Goal: Task Accomplishment & Management: Manage account settings

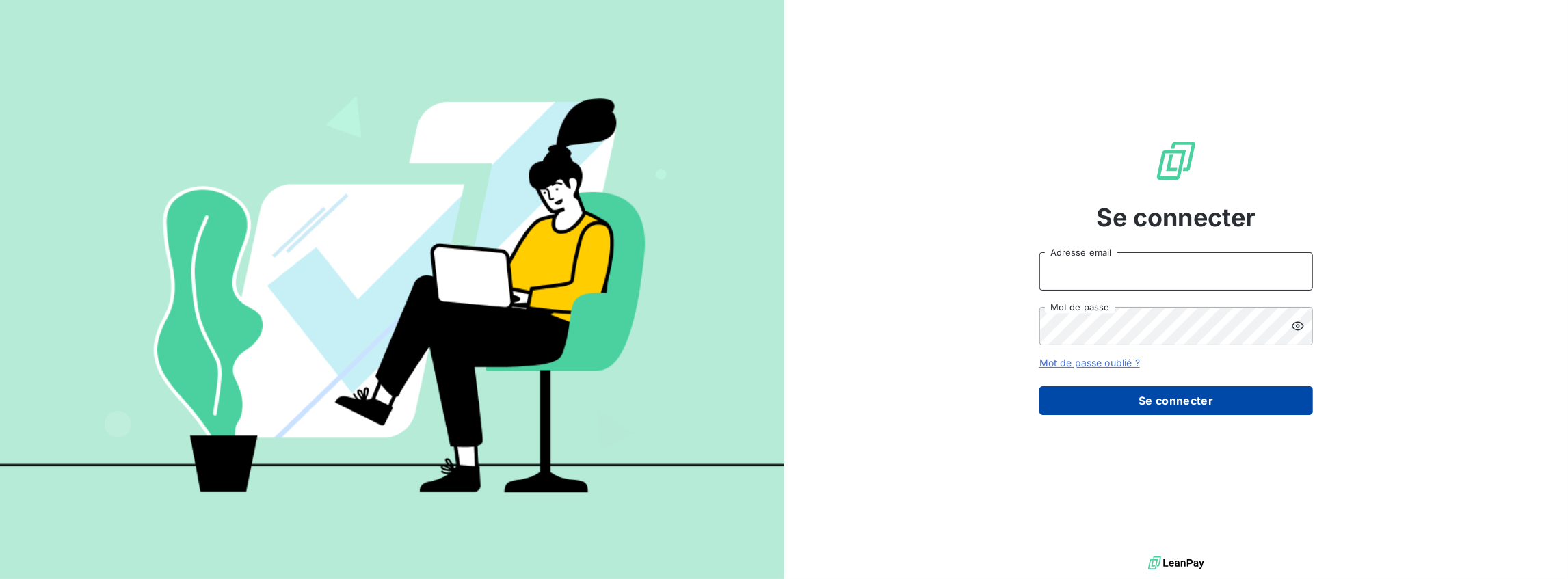
type input "[PERSON_NAME][EMAIL_ADDRESS][DOMAIN_NAME]"
click at [1159, 395] on button "Se connecter" at bounding box center [1177, 401] width 273 height 29
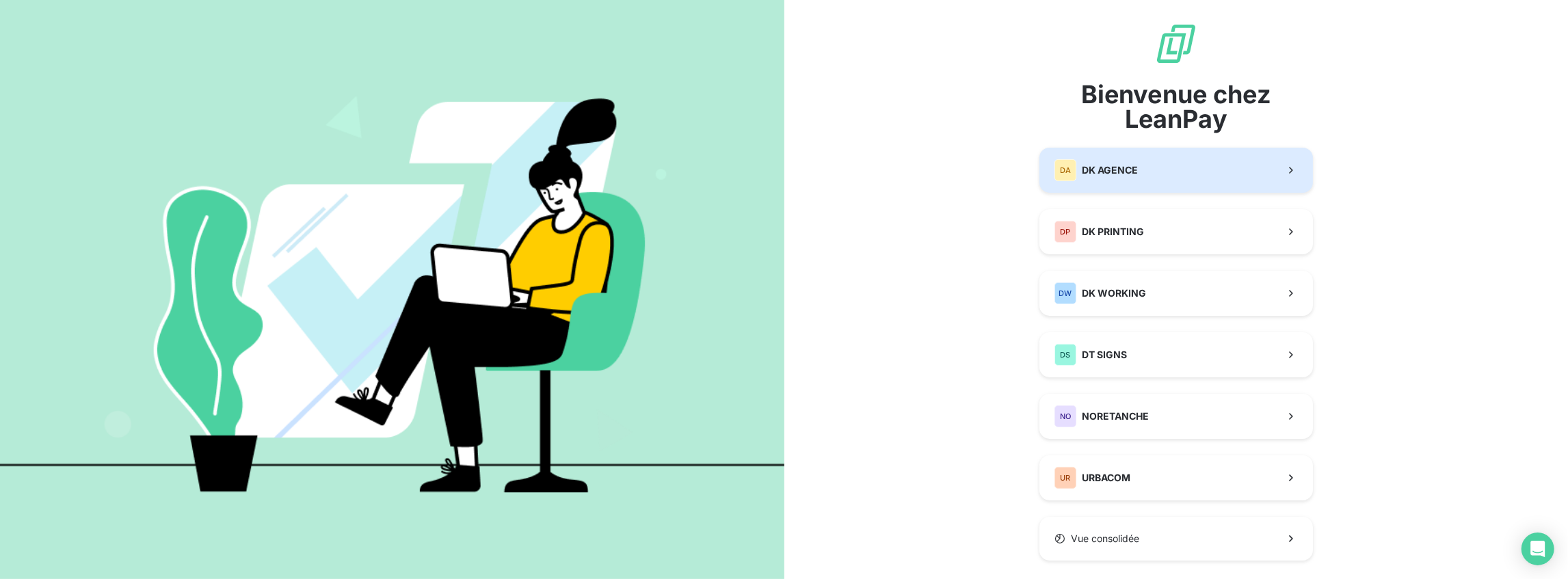
click at [1109, 157] on button "DA DK AGENCE" at bounding box center [1177, 170] width 273 height 45
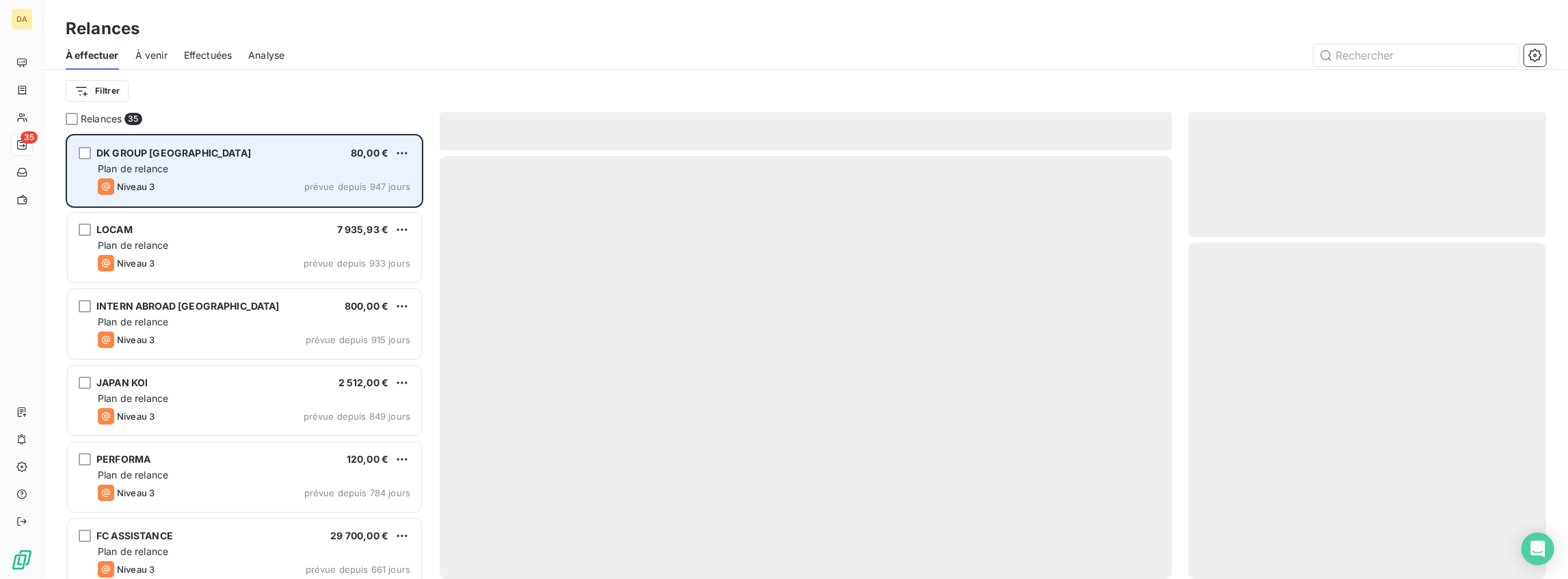
scroll to position [439, 351]
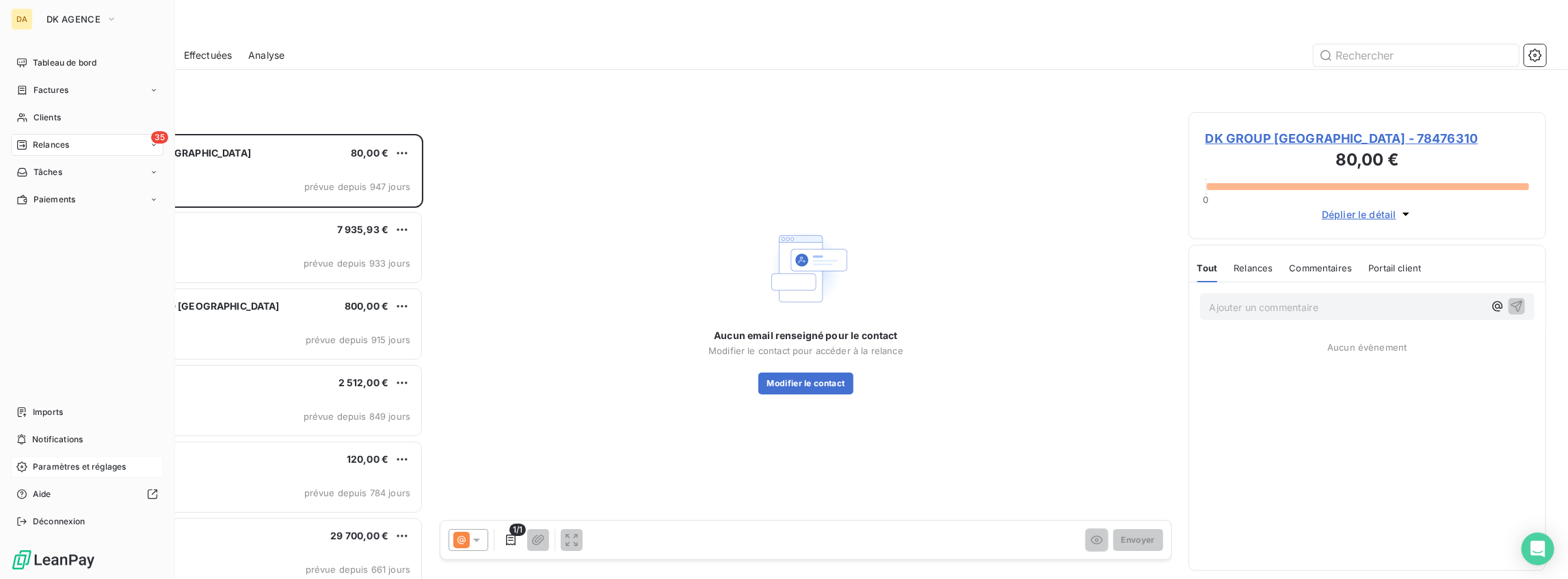
click at [76, 462] on span "Paramètres et réglages" at bounding box center [79, 467] width 93 height 12
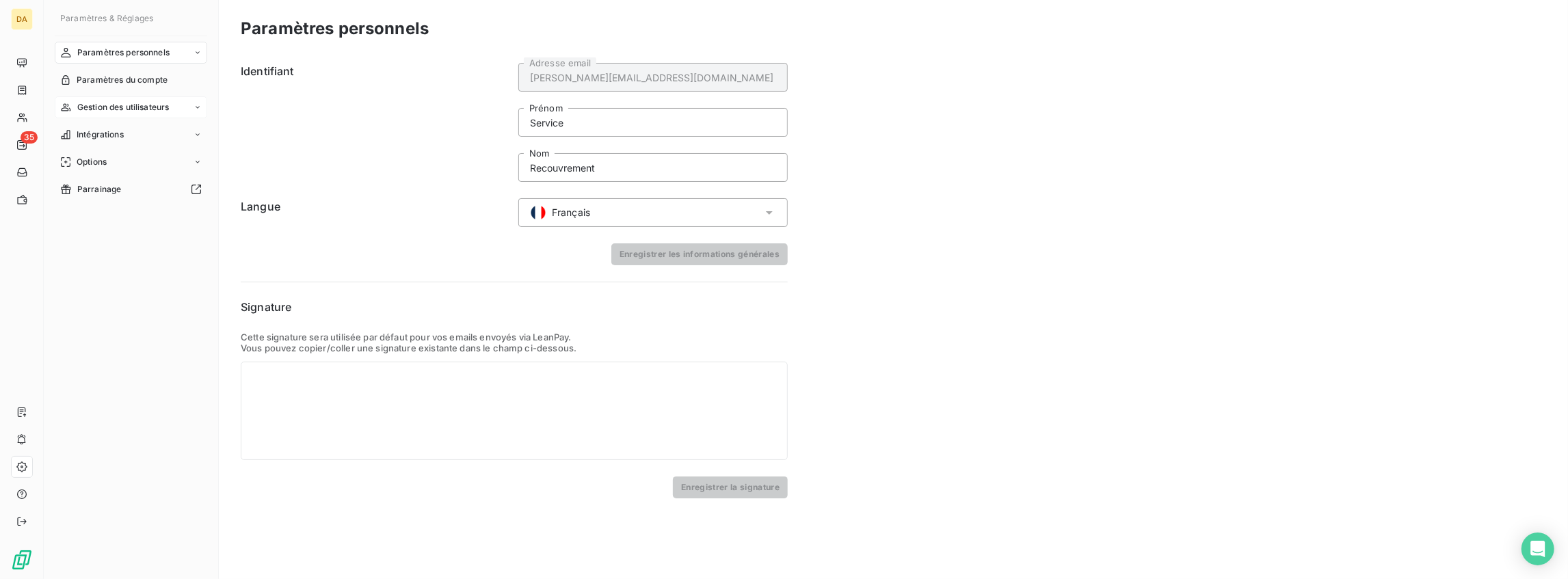
click at [126, 105] on span "Gestion des utilisateurs" at bounding box center [123, 107] width 92 height 12
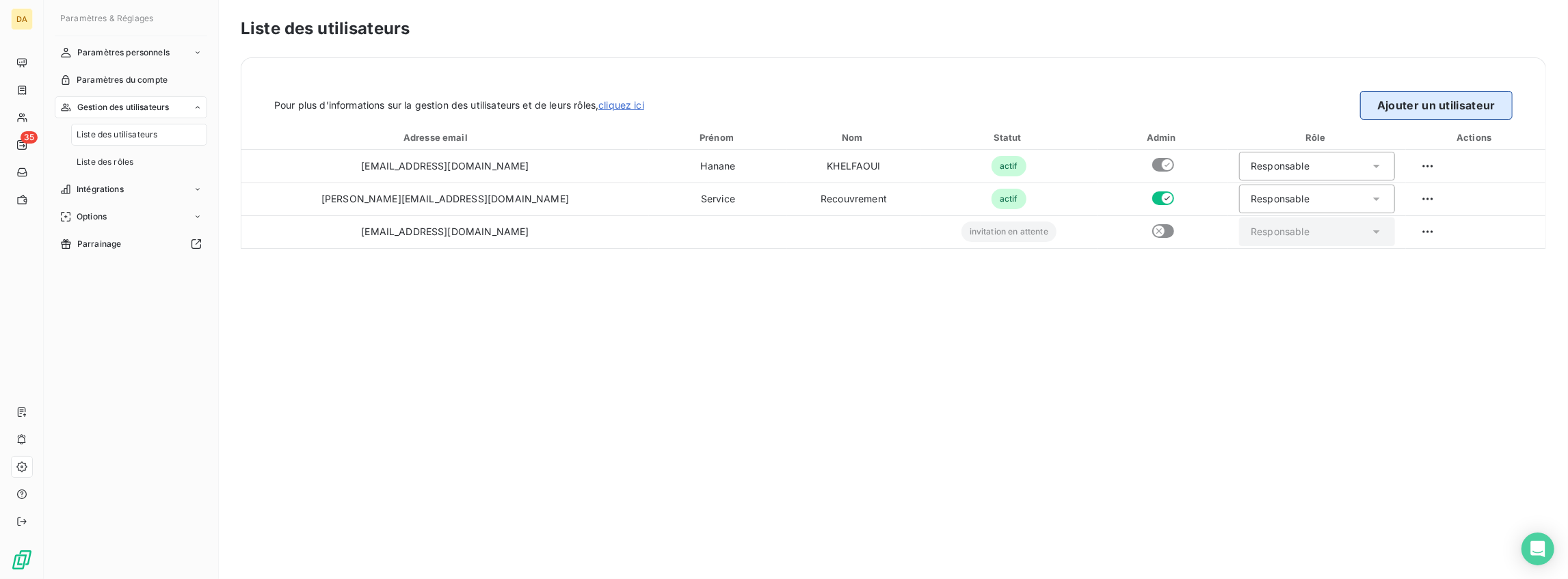
click at [1461, 99] on button "Ajouter un utilisateur" at bounding box center [1436, 105] width 152 height 29
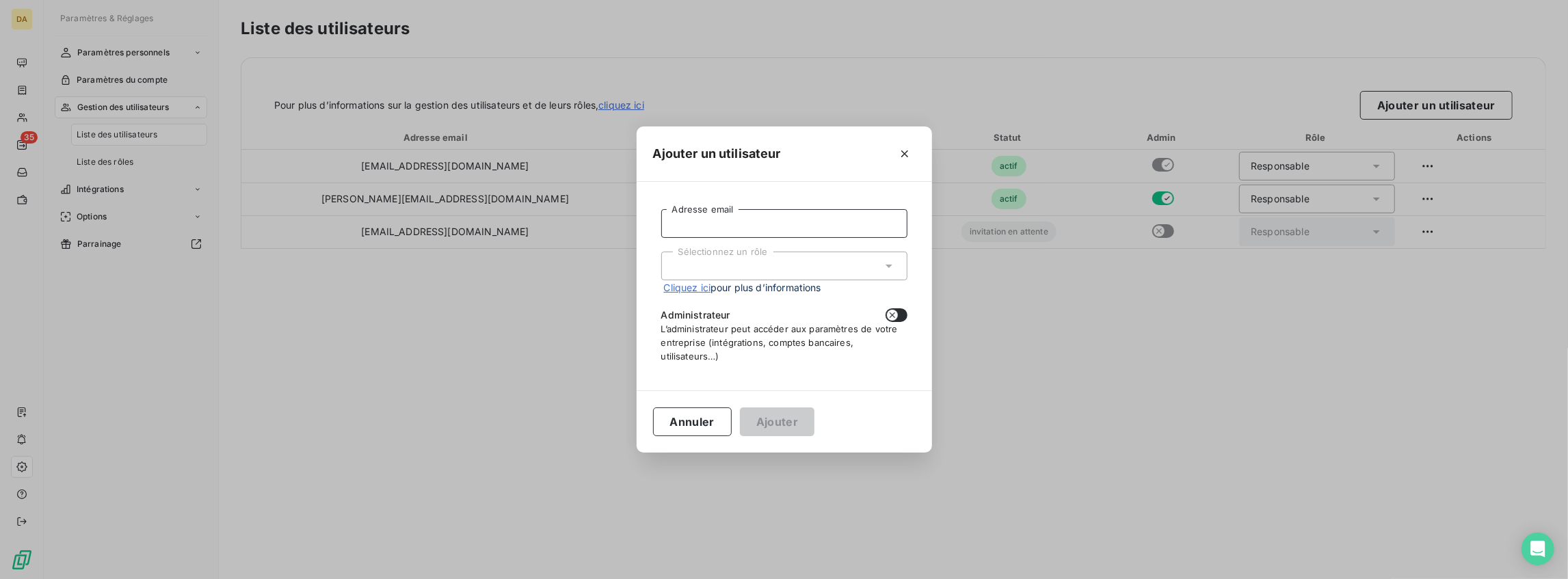
click at [779, 223] on input "Adresse email" at bounding box center [784, 223] width 246 height 29
type input "[PERSON_NAME][EMAIL_ADDRESS][PERSON_NAME][DOMAIN_NAME]"
click at [744, 268] on div "Sélectionnez un rôle" at bounding box center [784, 266] width 246 height 29
click at [731, 292] on li "Responsable" at bounding box center [784, 295] width 246 height 24
click at [892, 315] on icon "button" at bounding box center [892, 316] width 6 height 6
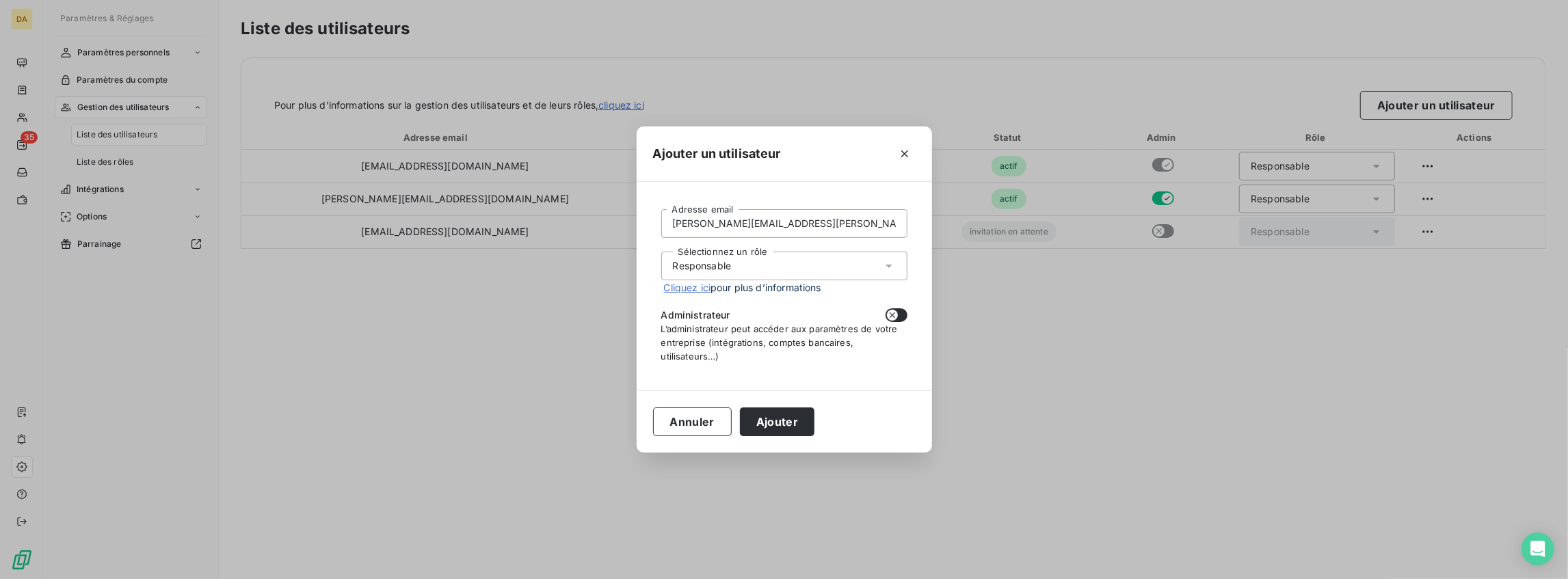
checkbox input "true"
click at [807, 243] on form "[PERSON_NAME][EMAIL_ADDRESS][PERSON_NAME][DOMAIN_NAME] Adresse email Sélectionn…" at bounding box center [784, 286] width 246 height 154
click at [809, 225] on input "[PERSON_NAME][EMAIL_ADDRESS][PERSON_NAME][DOMAIN_NAME]" at bounding box center [784, 223] width 246 height 29
click at [786, 428] on button "Ajouter" at bounding box center [777, 422] width 74 height 29
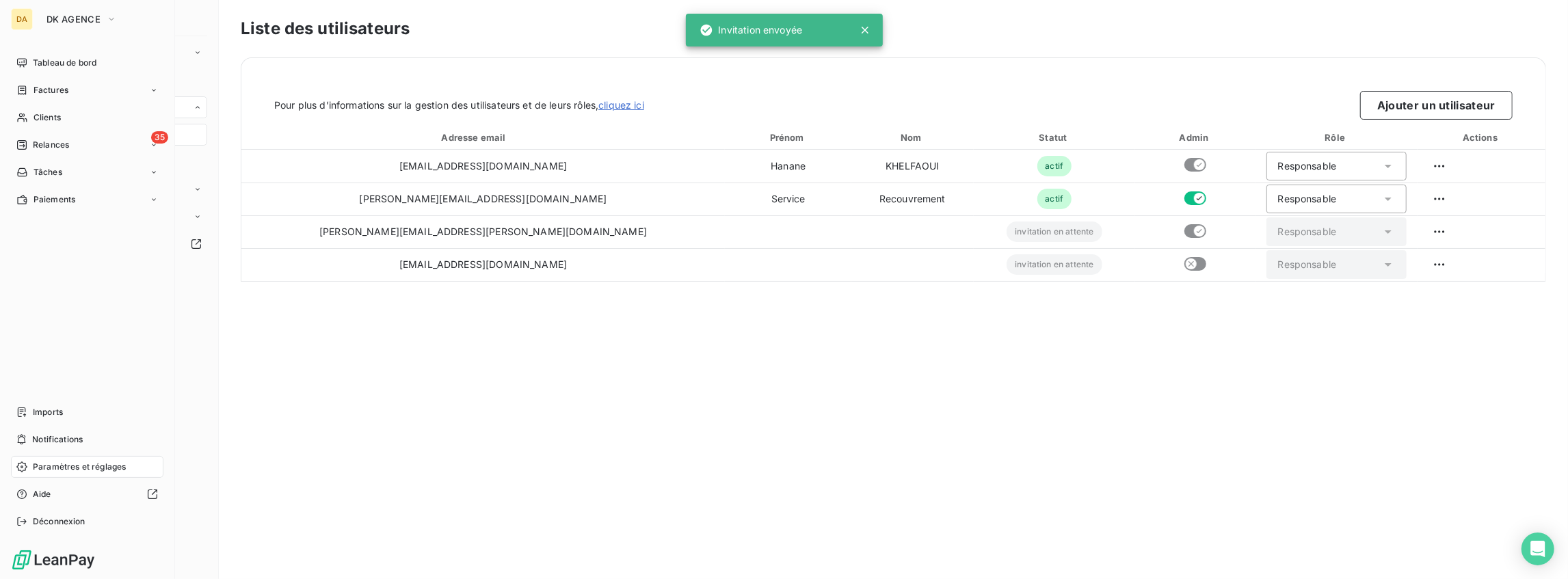
click at [15, 21] on div "DA" at bounding box center [21, 19] width 22 height 22
click at [79, 16] on span "DK AGENCE" at bounding box center [73, 19] width 54 height 11
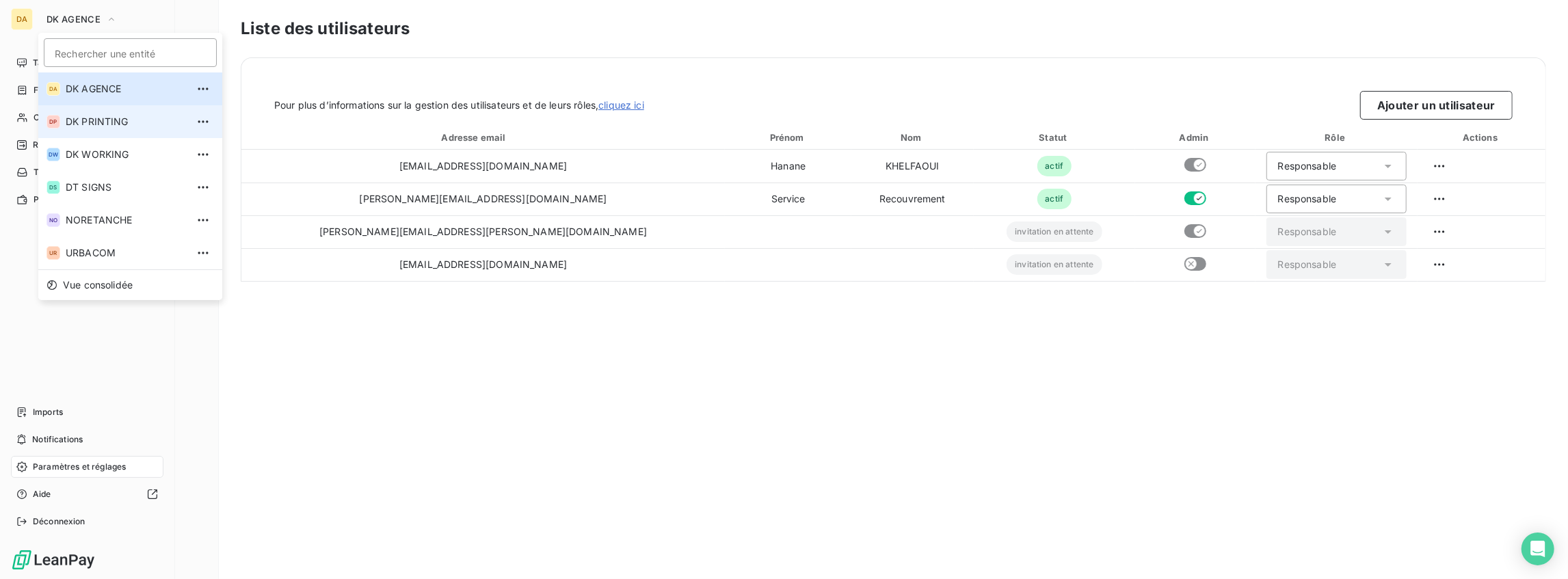
click at [89, 116] on span "DK PRINTING" at bounding box center [126, 122] width 121 height 14
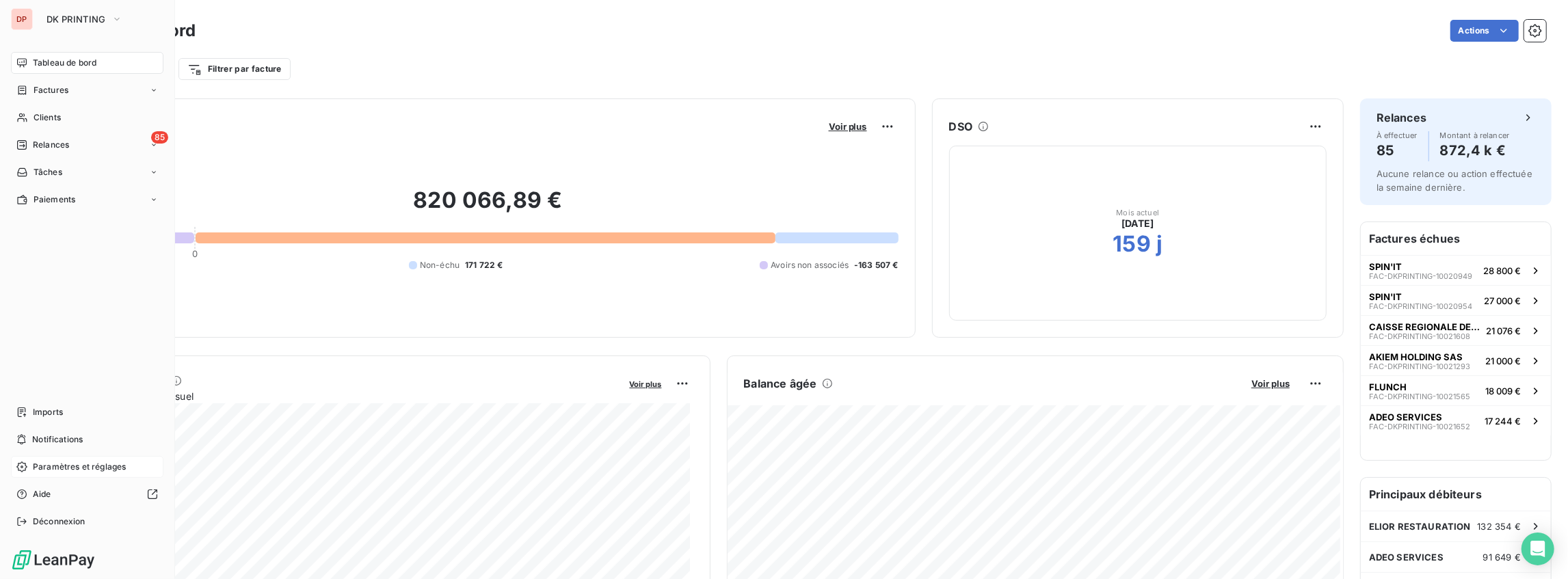
click at [72, 466] on span "Paramètres et réglages" at bounding box center [79, 467] width 93 height 12
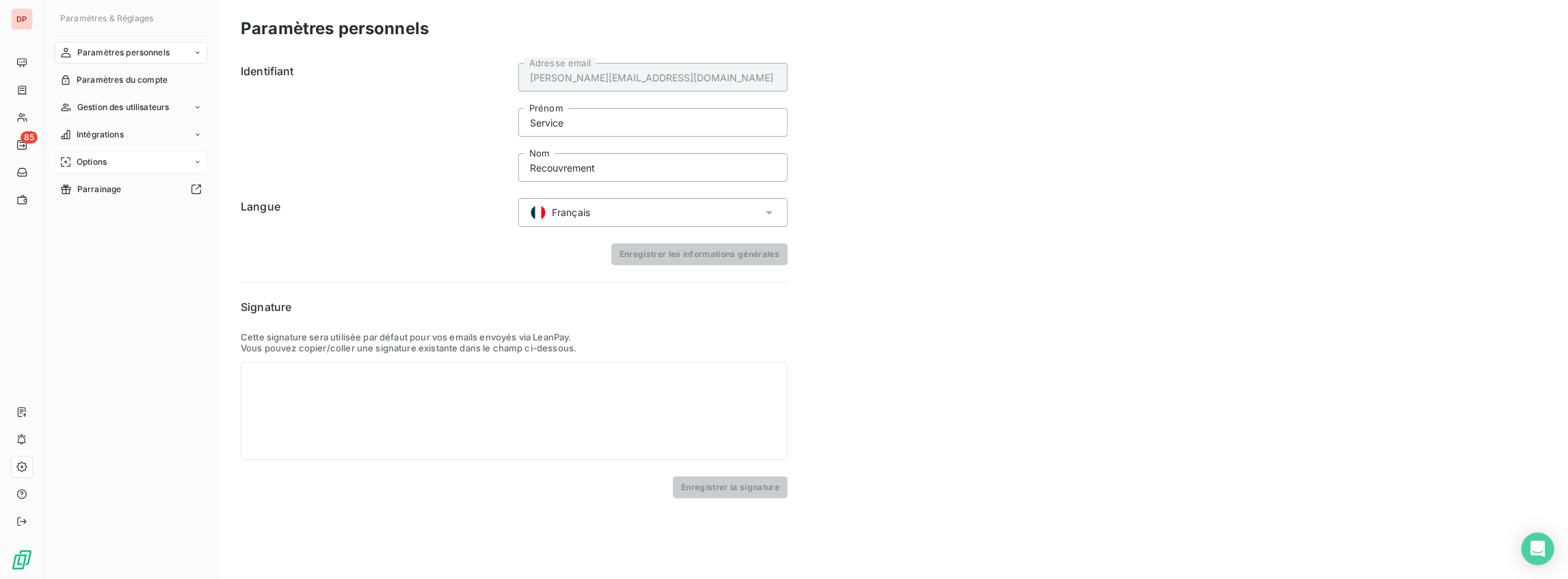
click at [81, 162] on span "Options" at bounding box center [92, 162] width 30 height 12
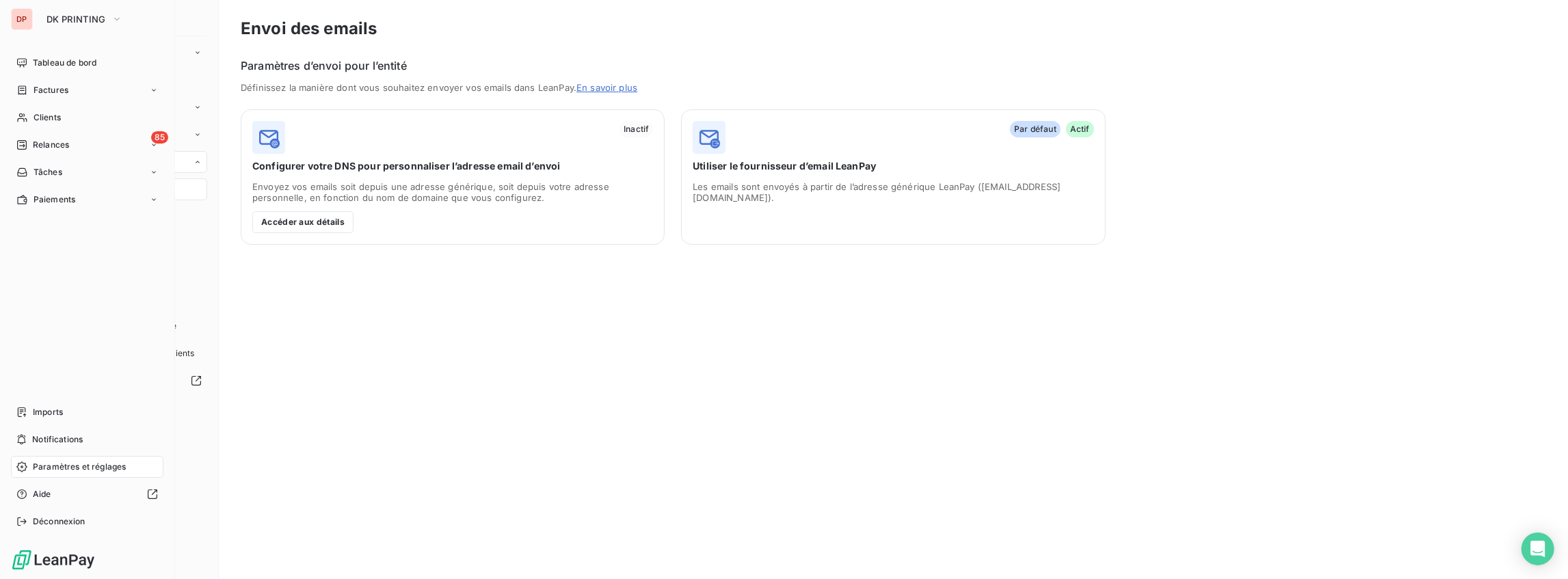
click at [29, 468] on div "Paramètres et réglages" at bounding box center [87, 467] width 152 height 22
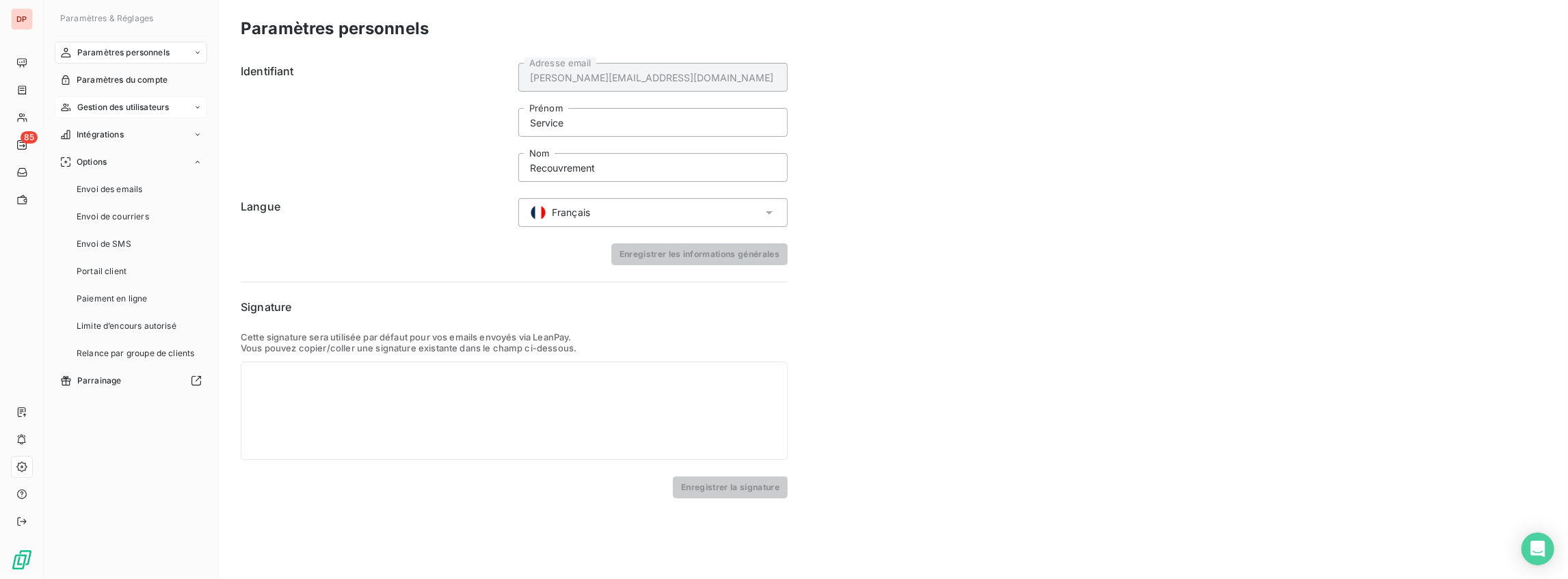
click at [122, 104] on span "Gestion des utilisateurs" at bounding box center [123, 107] width 92 height 12
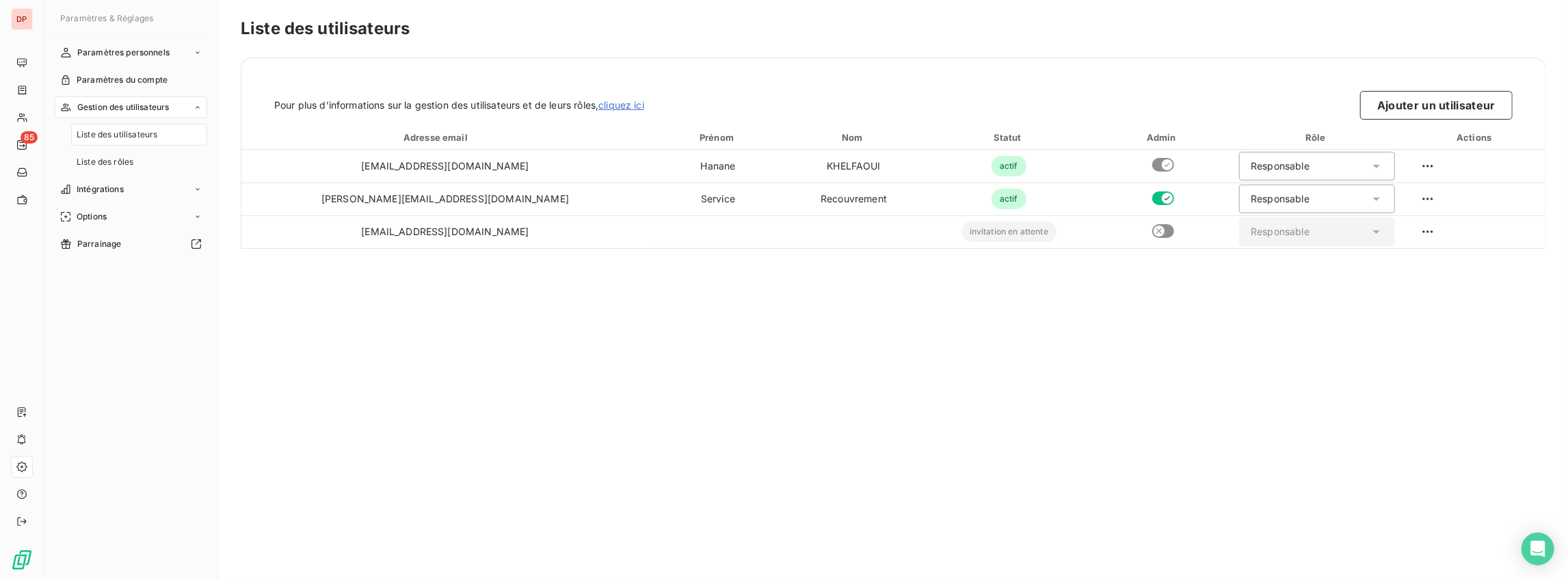
click at [113, 131] on span "Liste des utilisateurs" at bounding box center [117, 135] width 81 height 12
click at [1382, 99] on button "Ajouter un utilisateur" at bounding box center [1436, 105] width 152 height 29
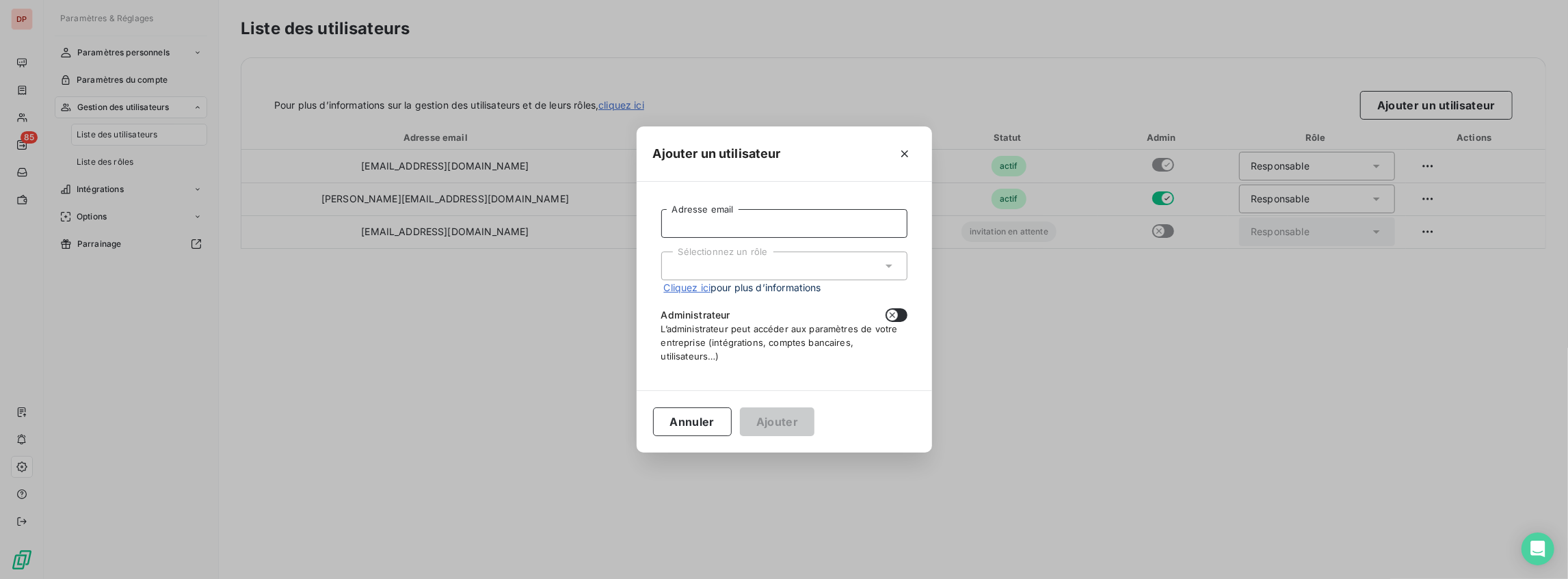
click at [833, 237] on input "Adresse email" at bounding box center [784, 223] width 246 height 29
paste input "[PERSON_NAME][EMAIL_ADDRESS][PERSON_NAME][DOMAIN_NAME]"
type input "[PERSON_NAME][EMAIL_ADDRESS][PERSON_NAME][DOMAIN_NAME]"
click at [807, 265] on div "Sélectionnez un rôle" at bounding box center [784, 266] width 246 height 29
click at [910, 313] on div "[PERSON_NAME][EMAIL_ADDRESS][PERSON_NAME][DOMAIN_NAME] Adresse email Sélectionn…" at bounding box center [784, 286] width 263 height 176
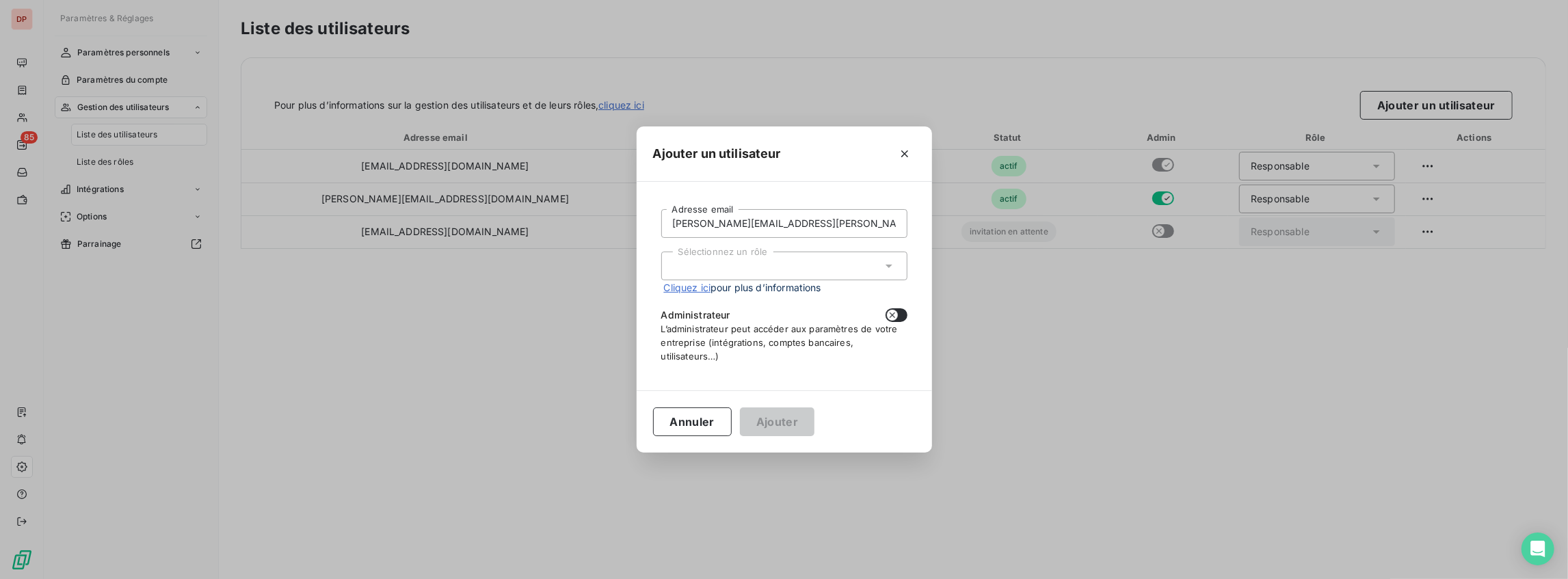
click at [899, 314] on button "button" at bounding box center [897, 315] width 22 height 14
checkbox input "true"
click at [812, 268] on div "Sélectionnez un rôle" at bounding box center [784, 266] width 246 height 29
click at [747, 290] on li "Responsable" at bounding box center [784, 295] width 246 height 24
click at [764, 404] on div "Annuler Ajouter" at bounding box center [784, 422] width 296 height 62
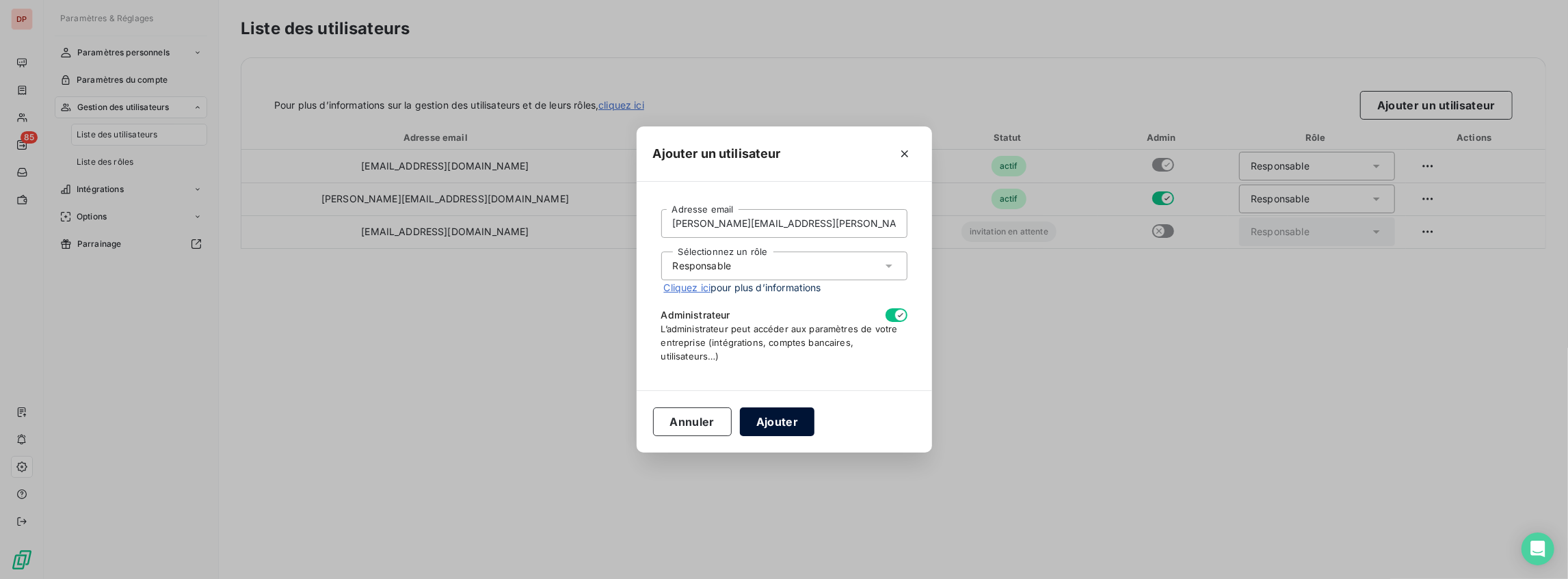
click at [766, 415] on button "Ajouter" at bounding box center [777, 422] width 74 height 29
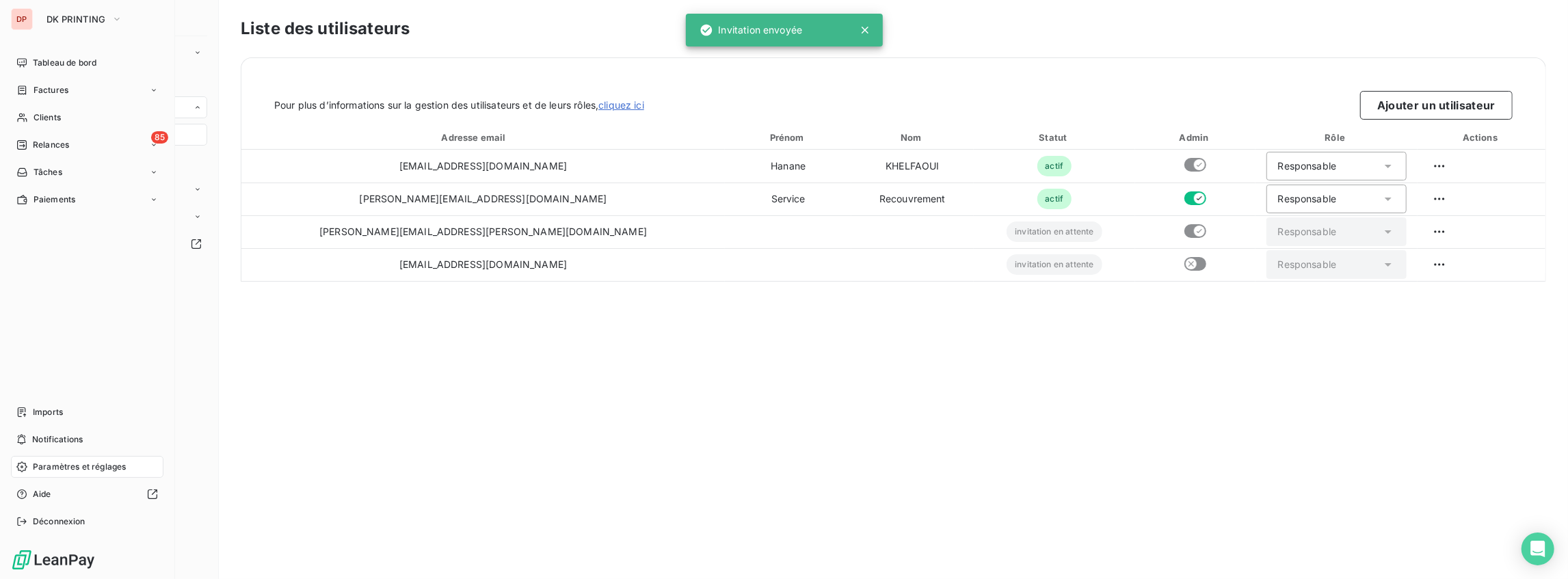
click at [16, 19] on div "DP" at bounding box center [21, 19] width 22 height 22
click at [84, 21] on span "DK PRINTING" at bounding box center [76, 19] width 59 height 11
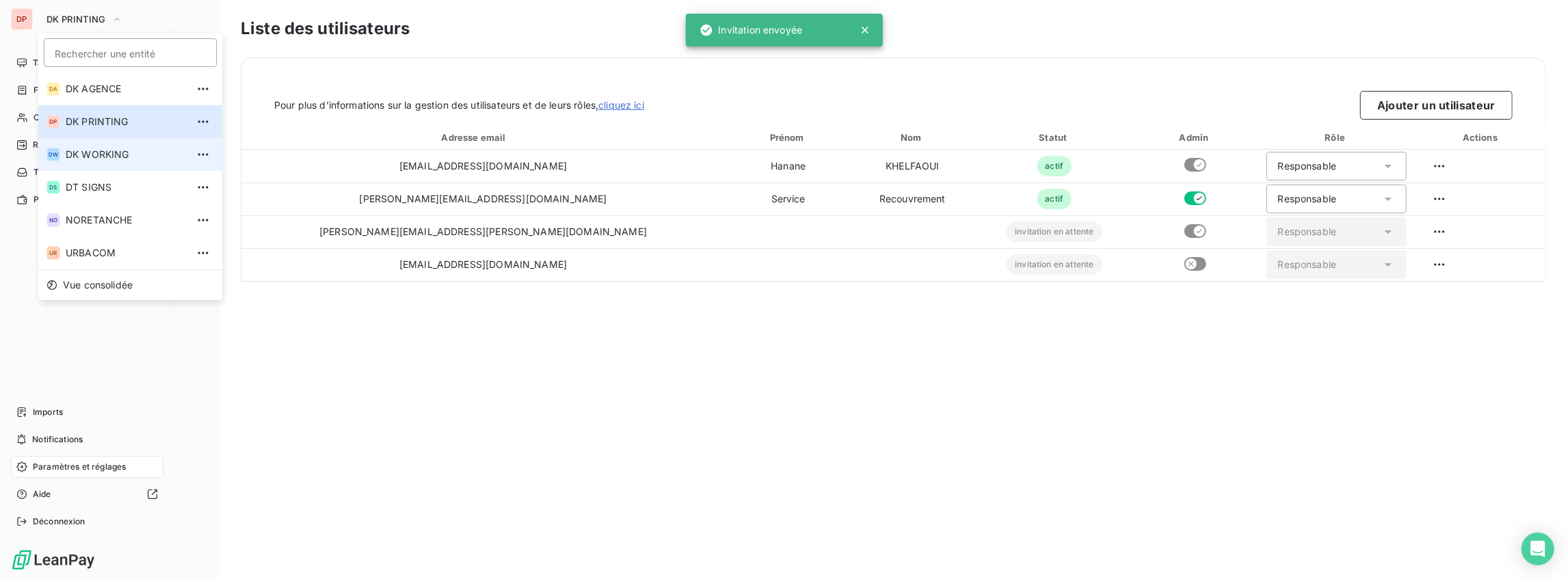
click at [100, 150] on span "DK WORKING" at bounding box center [126, 154] width 121 height 14
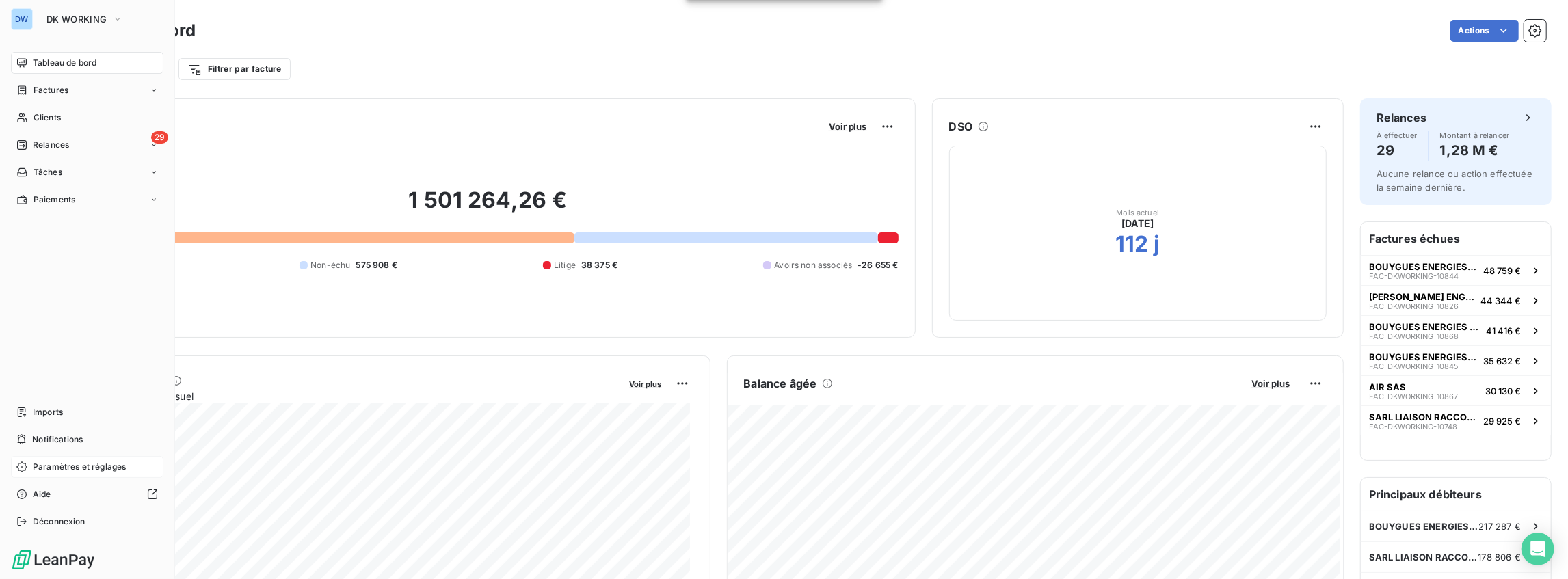
click at [77, 465] on span "Paramètres et réglages" at bounding box center [79, 467] width 93 height 12
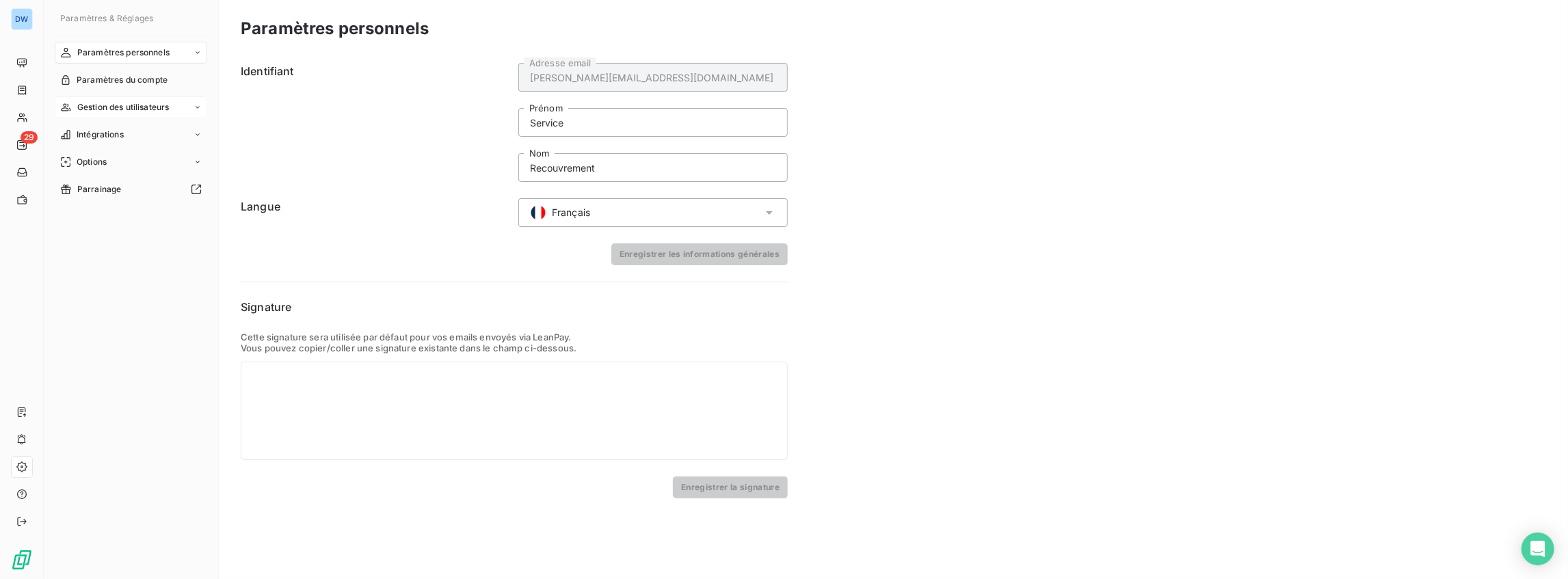
click at [125, 116] on div "Gestion des utilisateurs" at bounding box center [130, 107] width 152 height 22
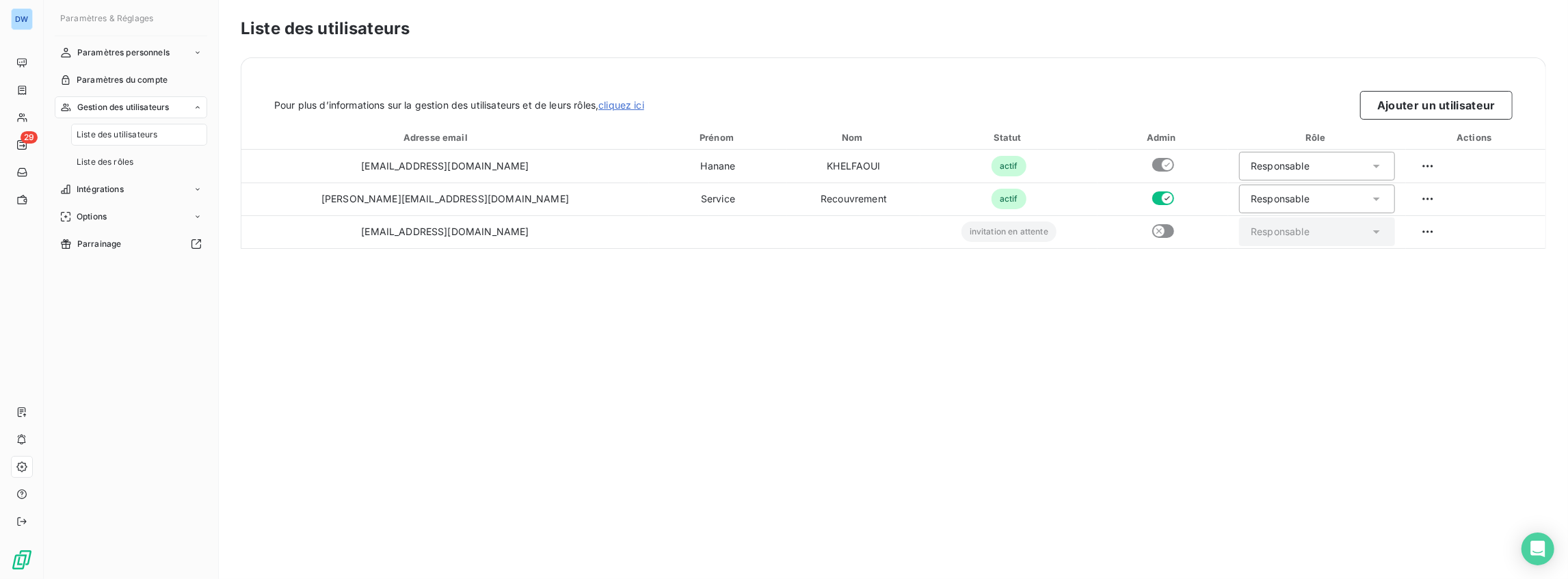
click at [112, 139] on span "Liste des utilisateurs" at bounding box center [117, 135] width 81 height 12
click at [1368, 98] on button "Ajouter un utilisateur" at bounding box center [1436, 105] width 152 height 29
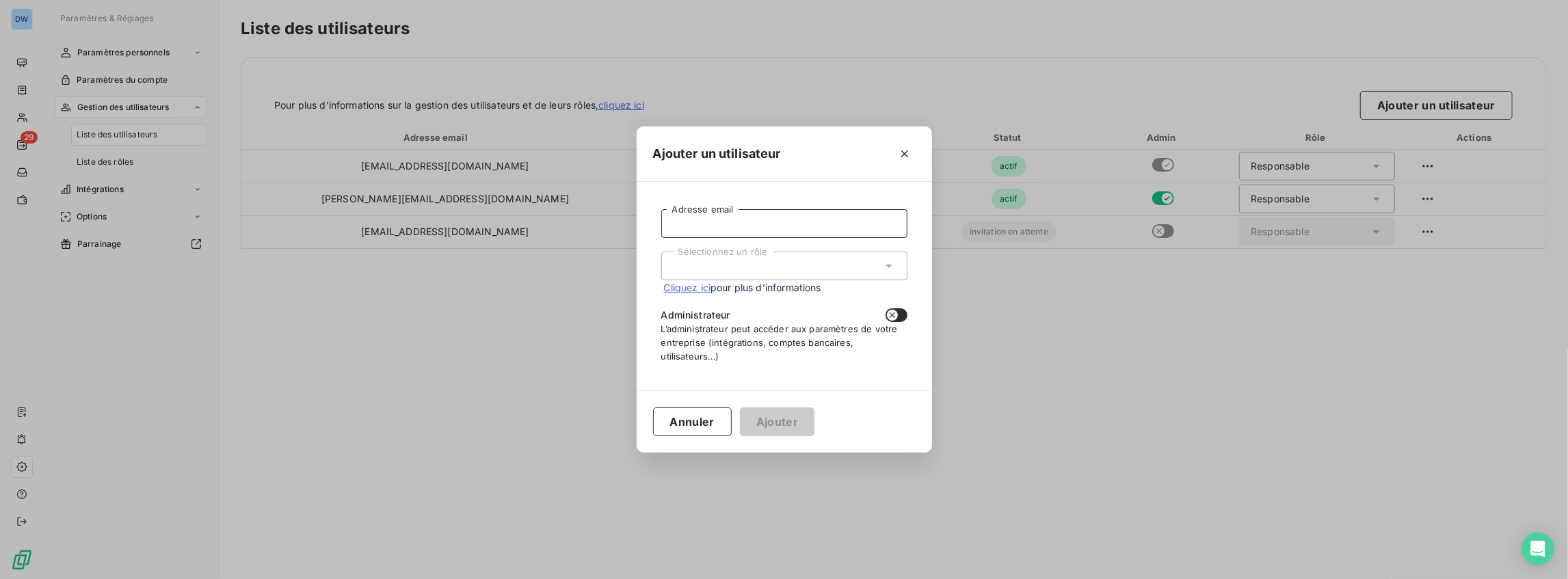
click at [838, 220] on input "Adresse email" at bounding box center [784, 223] width 246 height 29
paste input "[PERSON_NAME][EMAIL_ADDRESS][PERSON_NAME][DOMAIN_NAME]"
type input "[PERSON_NAME][EMAIL_ADDRESS][PERSON_NAME][DOMAIN_NAME]"
click at [832, 267] on div "Sélectionnez un rôle" at bounding box center [784, 266] width 246 height 29
click at [749, 301] on li "Responsable" at bounding box center [784, 295] width 246 height 24
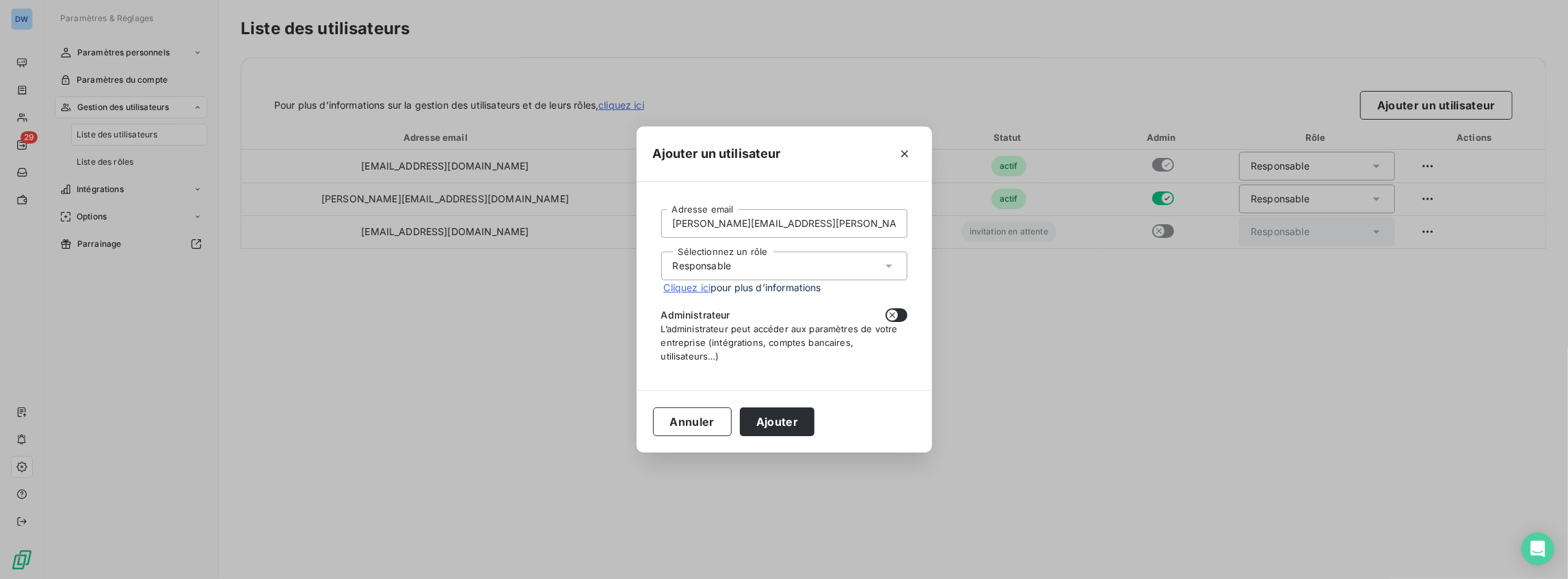
click at [892, 311] on icon "button" at bounding box center [892, 315] width 11 height 11
checkbox input "true"
click at [764, 424] on button "Ajouter" at bounding box center [777, 422] width 74 height 29
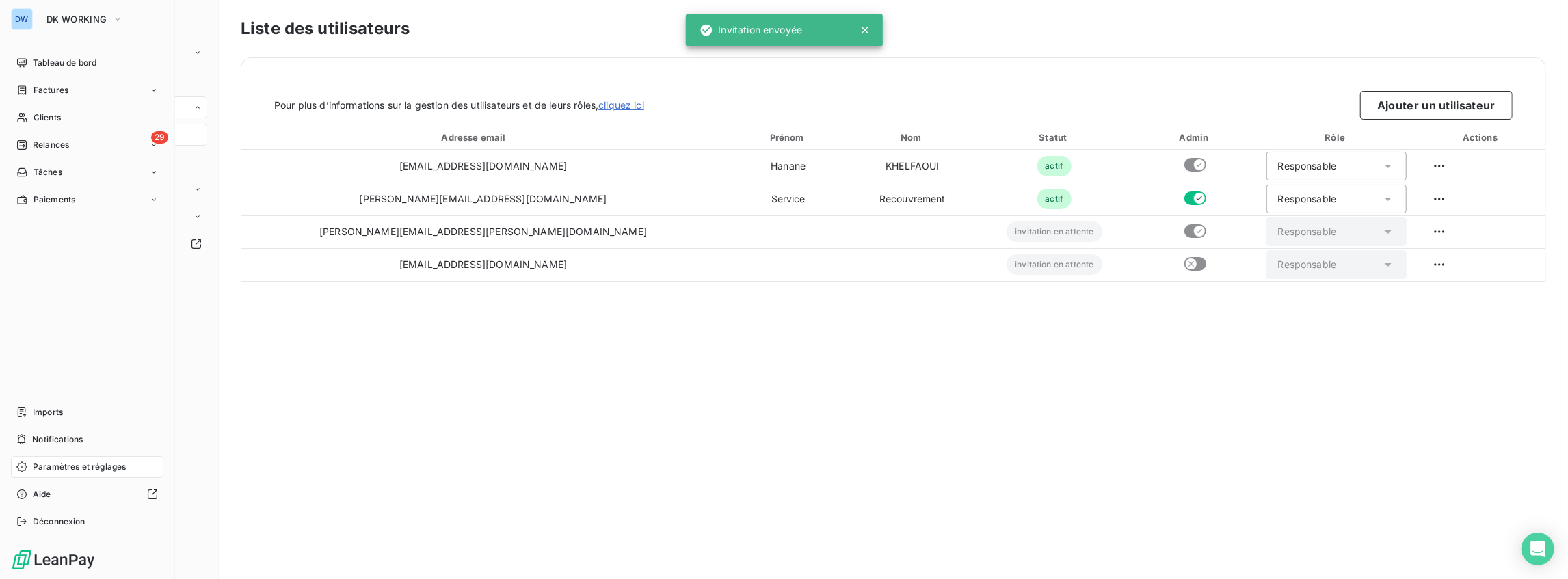
click at [22, 21] on div "DW" at bounding box center [21, 19] width 22 height 22
click at [124, 16] on button "DK WORKING" at bounding box center [85, 19] width 93 height 22
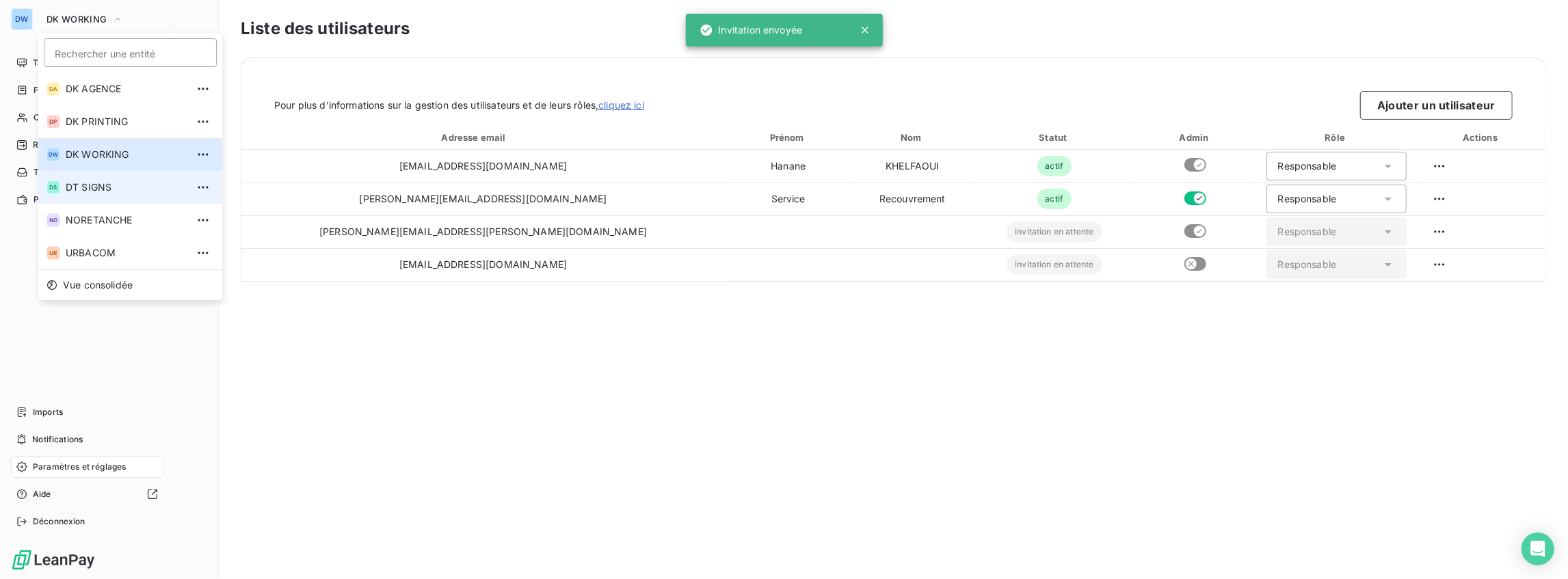
click at [87, 192] on span "DT SIGNS" at bounding box center [126, 187] width 121 height 14
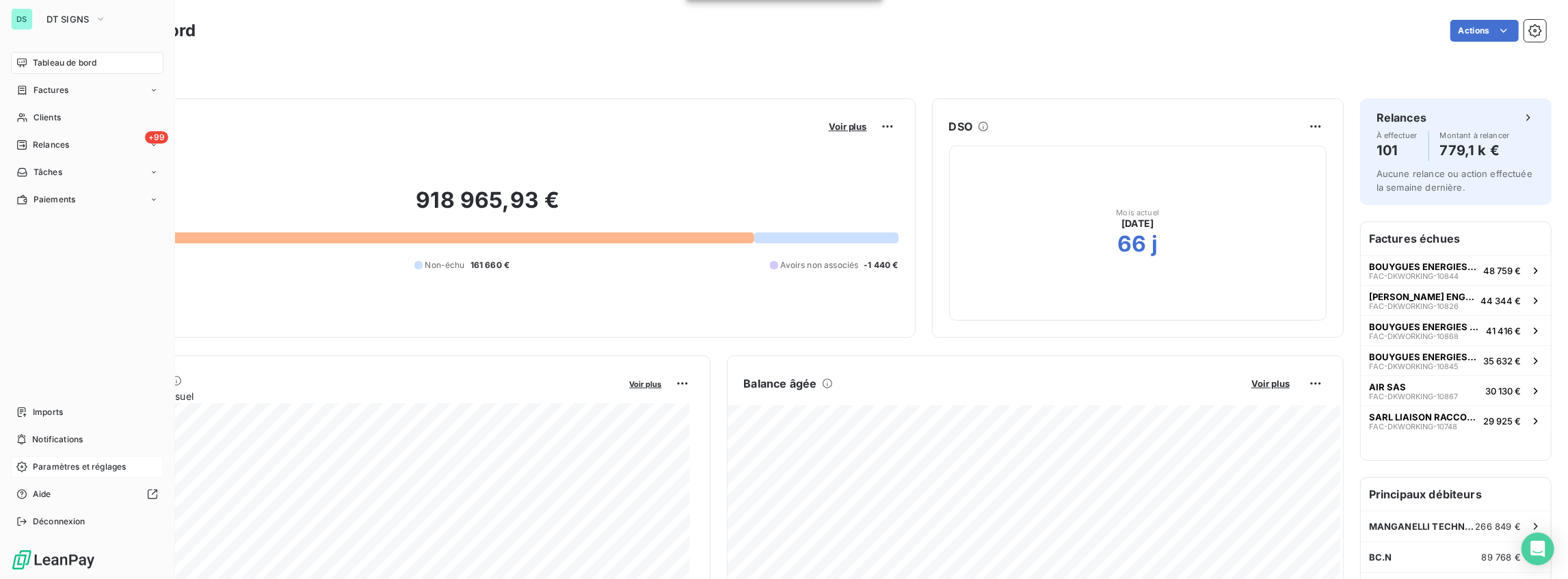
click at [99, 464] on span "Paramètres et réglages" at bounding box center [79, 467] width 93 height 12
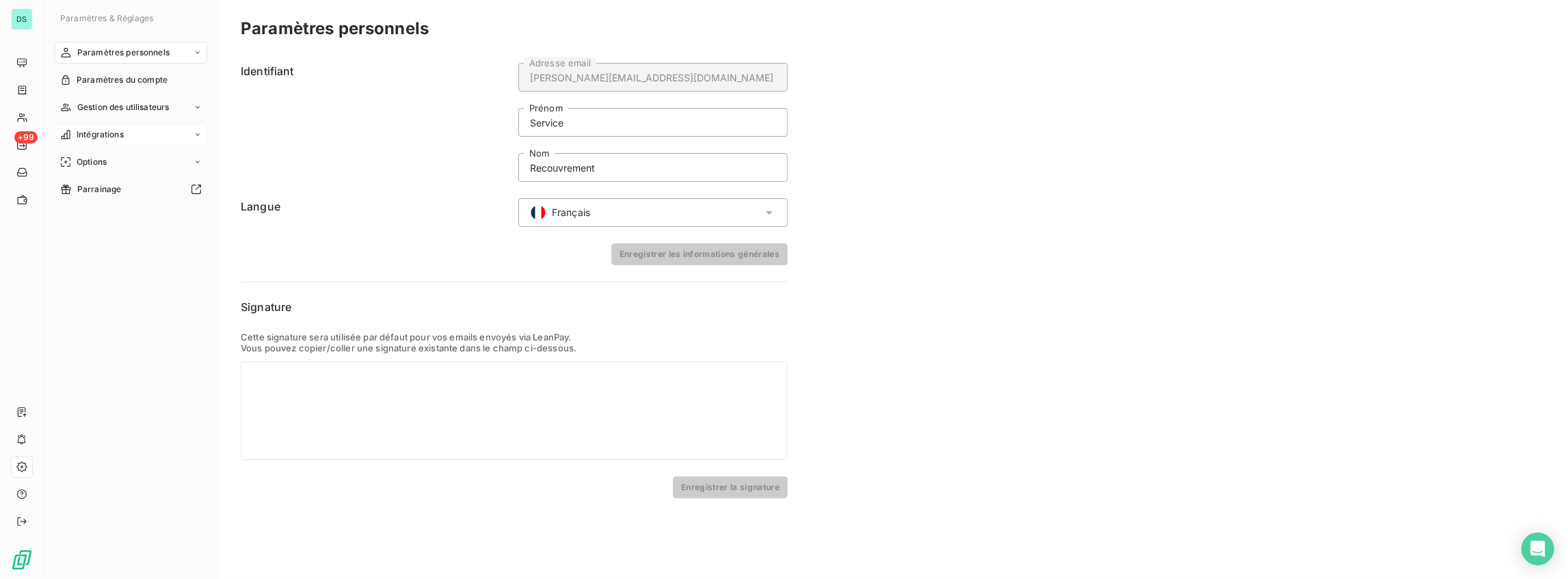
click at [100, 129] on span "Intégrations" at bounding box center [100, 135] width 47 height 12
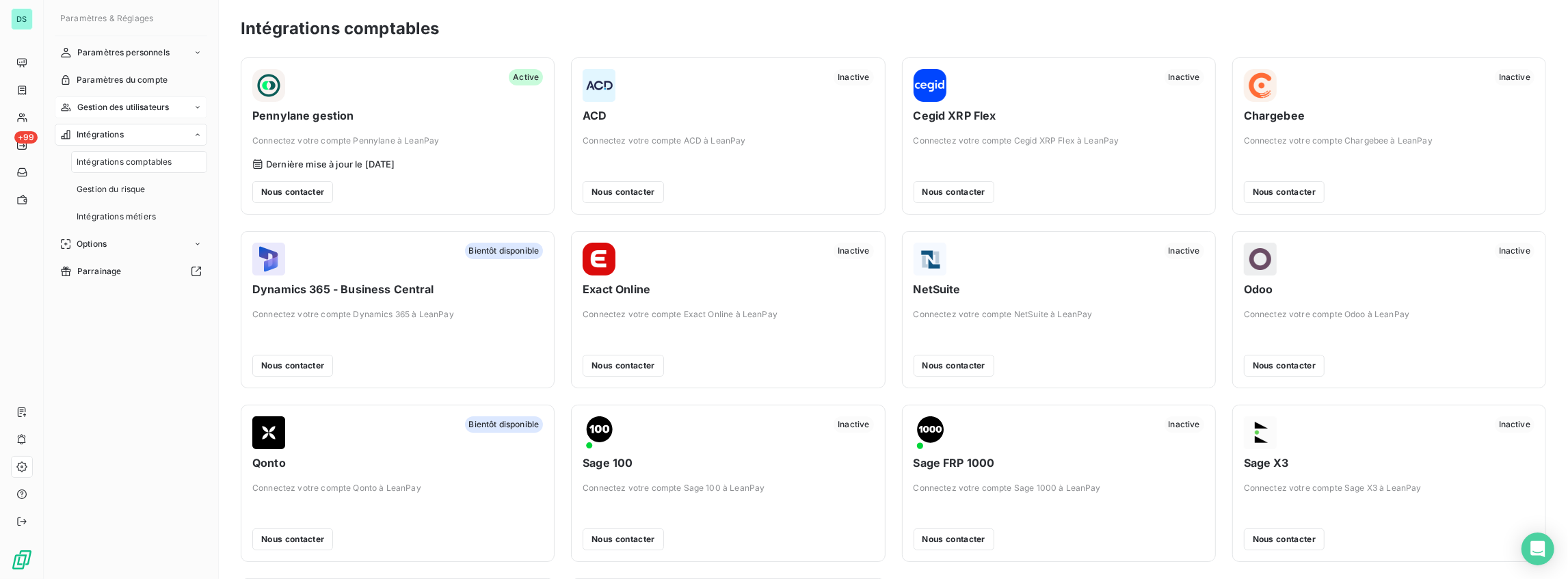
click at [106, 113] on span "Gestion des utilisateurs" at bounding box center [123, 107] width 92 height 12
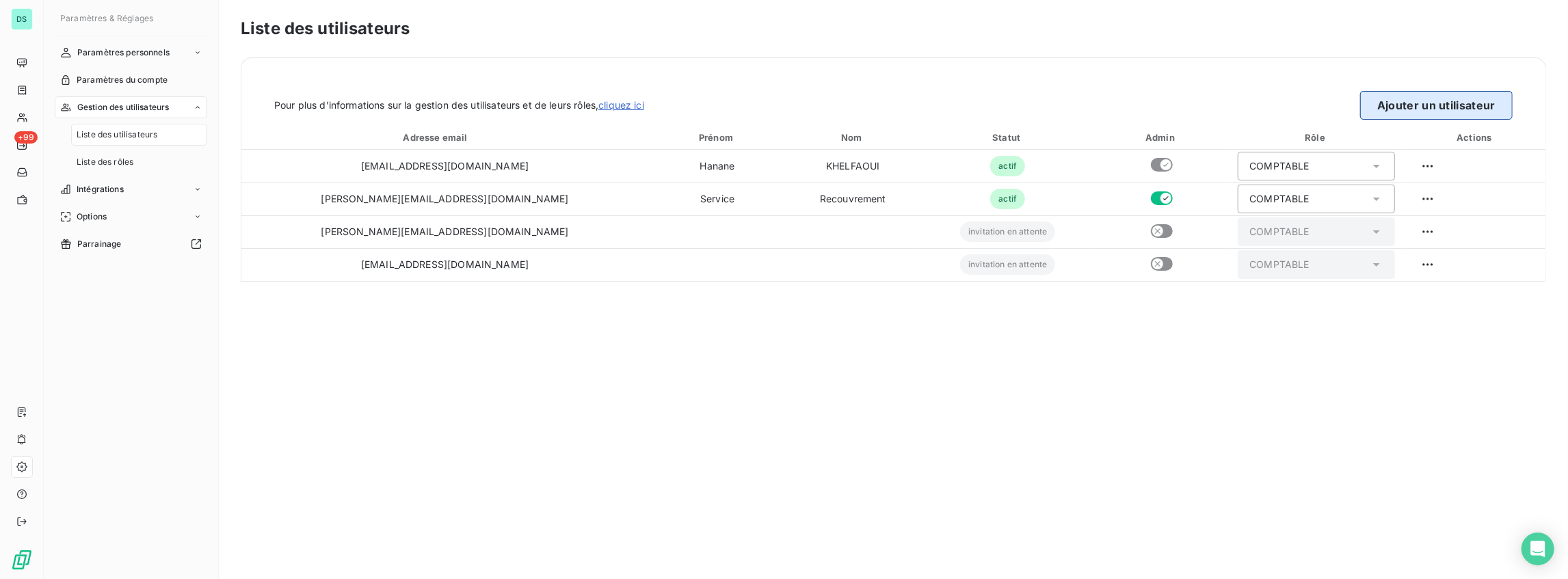
click at [1369, 105] on button "Ajouter un utilisateur" at bounding box center [1436, 105] width 152 height 29
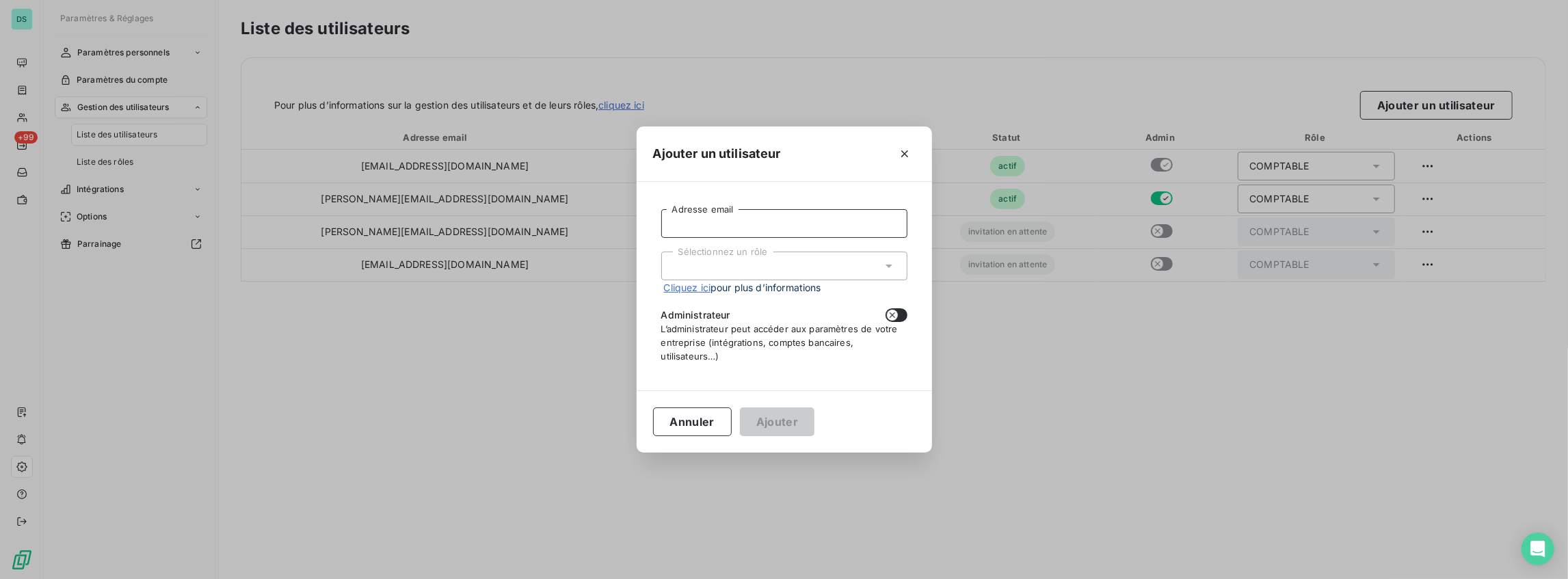
click at [822, 227] on input "Adresse email" at bounding box center [784, 223] width 246 height 29
paste input "[PERSON_NAME][EMAIL_ADDRESS][PERSON_NAME][DOMAIN_NAME]"
type input "[PERSON_NAME][EMAIL_ADDRESS][PERSON_NAME][DOMAIN_NAME]"
click at [803, 267] on div "Sélectionnez un rôle" at bounding box center [784, 266] width 246 height 29
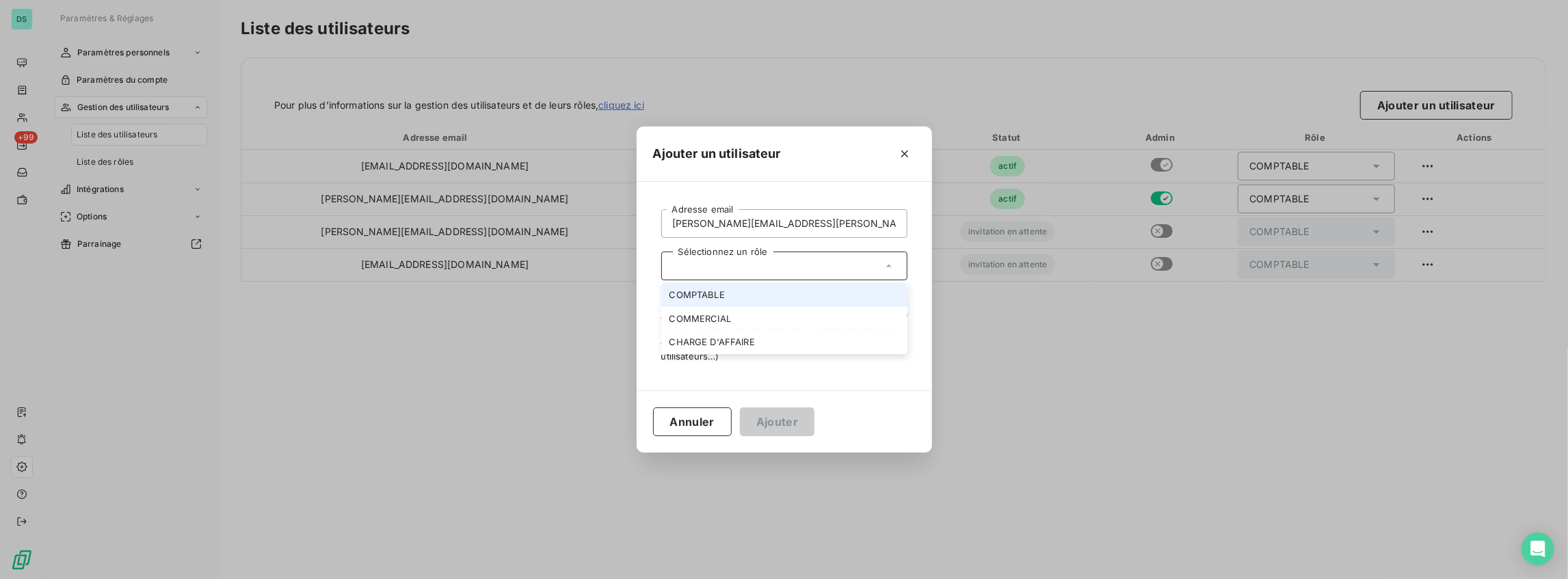
click at [743, 302] on li "COMPTABLE" at bounding box center [784, 295] width 246 height 24
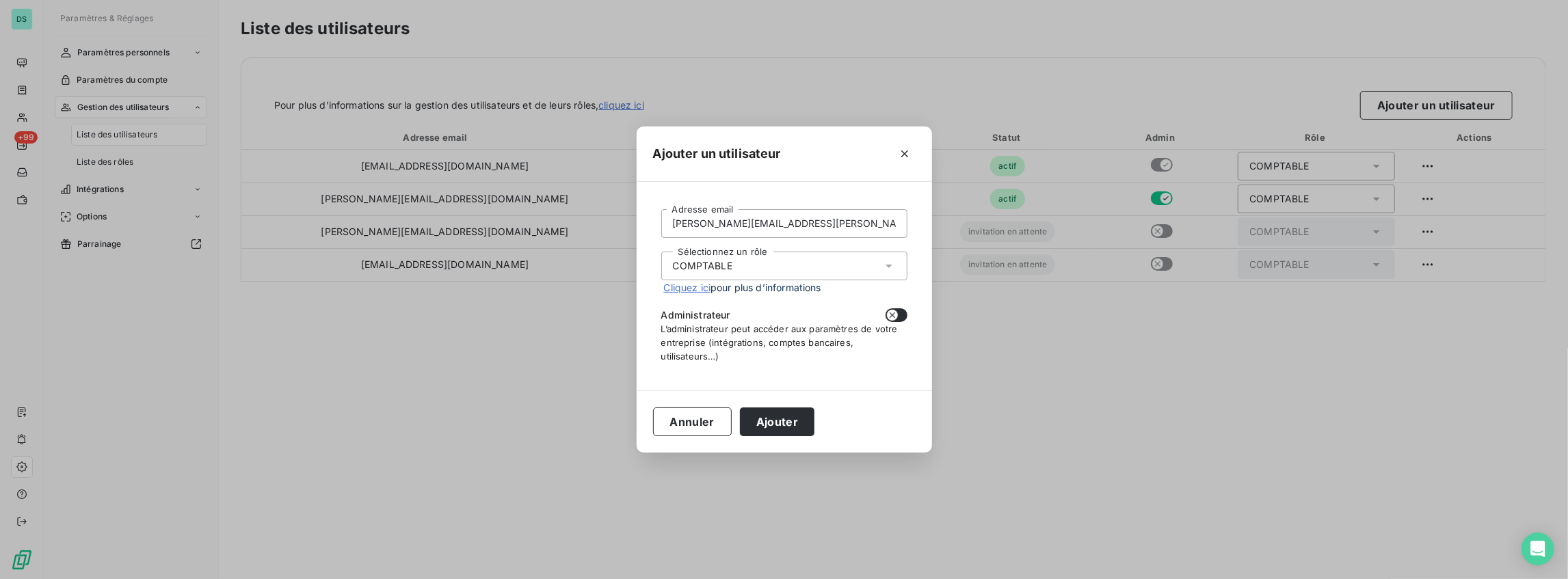
click at [904, 311] on button "button" at bounding box center [897, 315] width 22 height 14
checkbox input "true"
click at [784, 421] on button "Ajouter" at bounding box center [777, 422] width 74 height 29
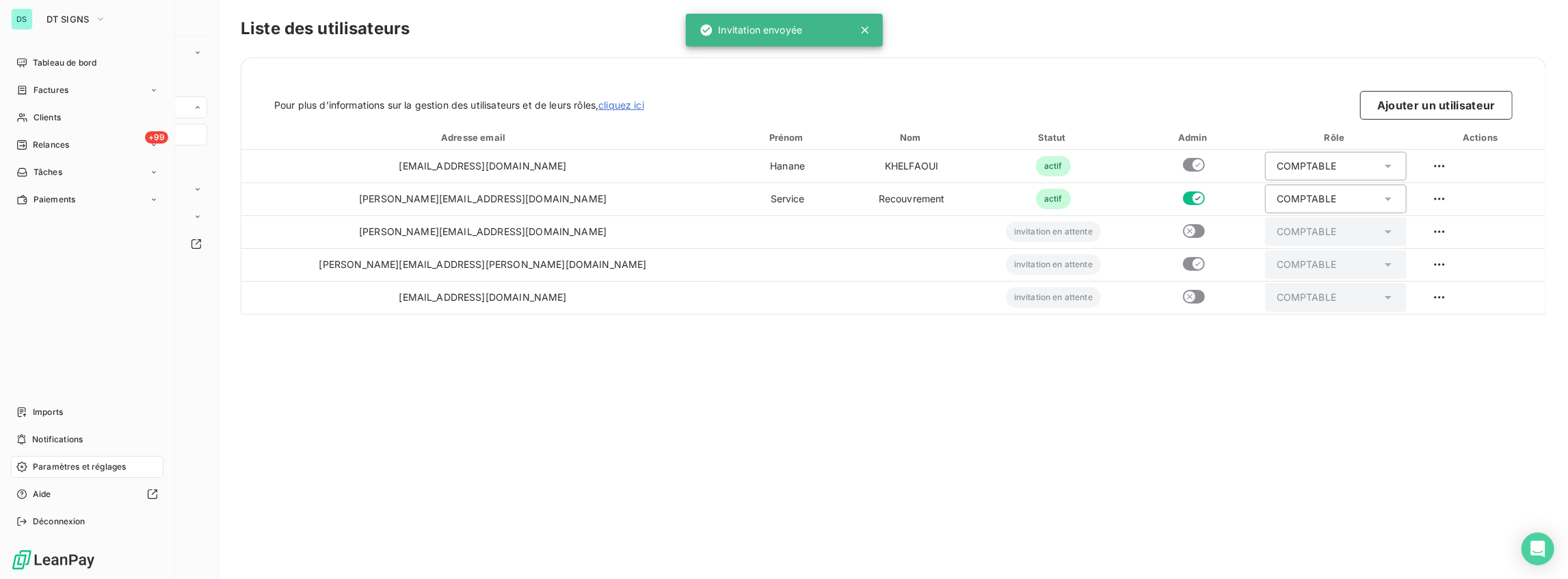
click at [36, 18] on div "DS DT SIGNS" at bounding box center [87, 19] width 152 height 22
click at [93, 18] on button "DT SIGNS" at bounding box center [77, 19] width 76 height 22
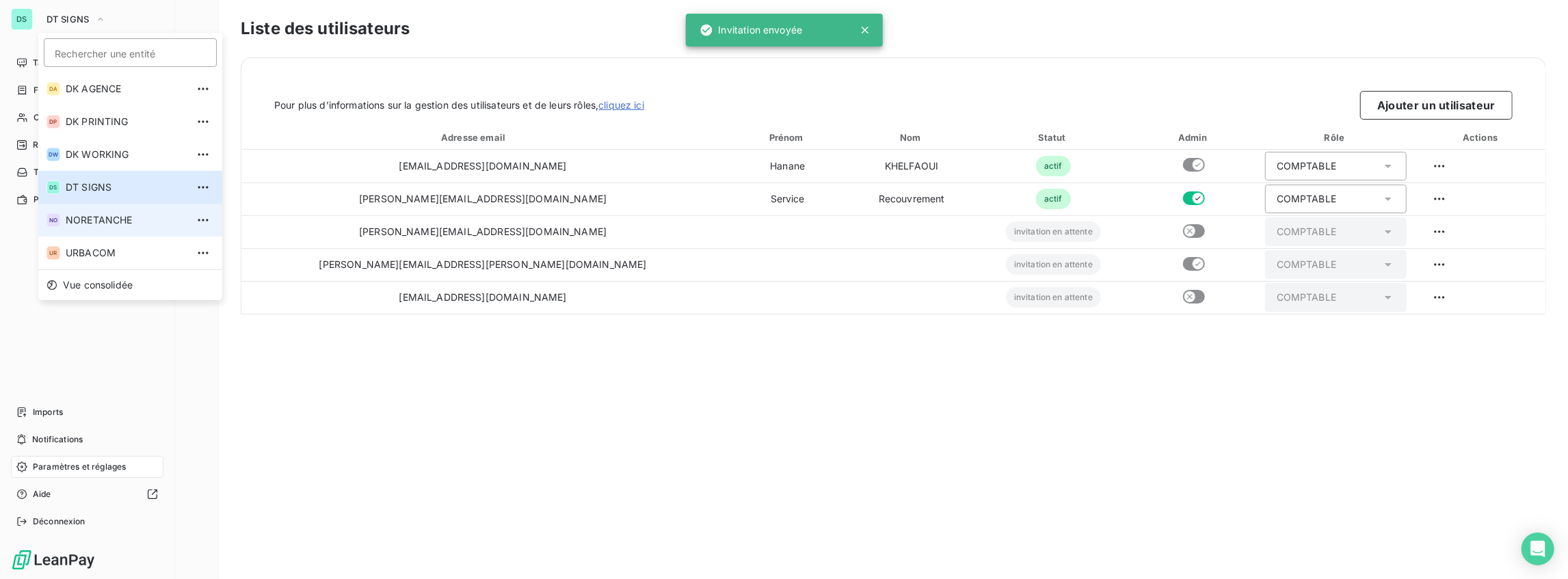
click at [117, 212] on li "NO NORETANCHE" at bounding box center [130, 220] width 184 height 33
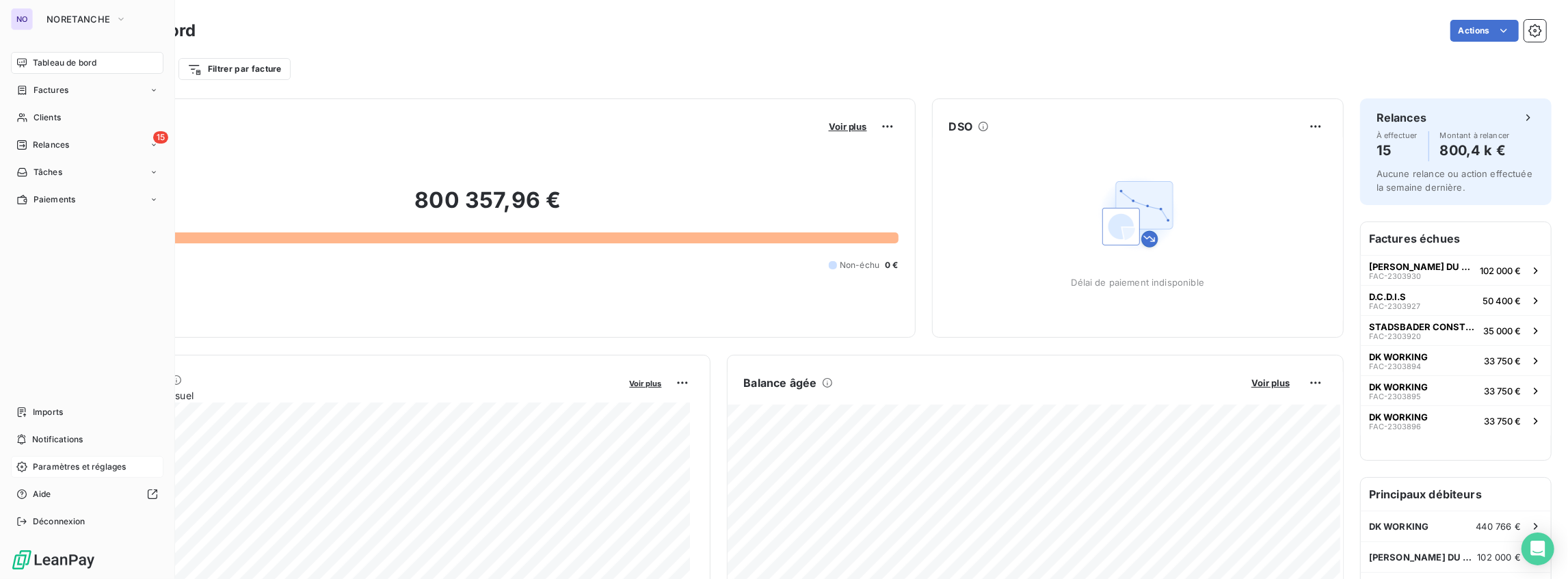
click at [78, 464] on span "Paramètres et réglages" at bounding box center [79, 467] width 93 height 12
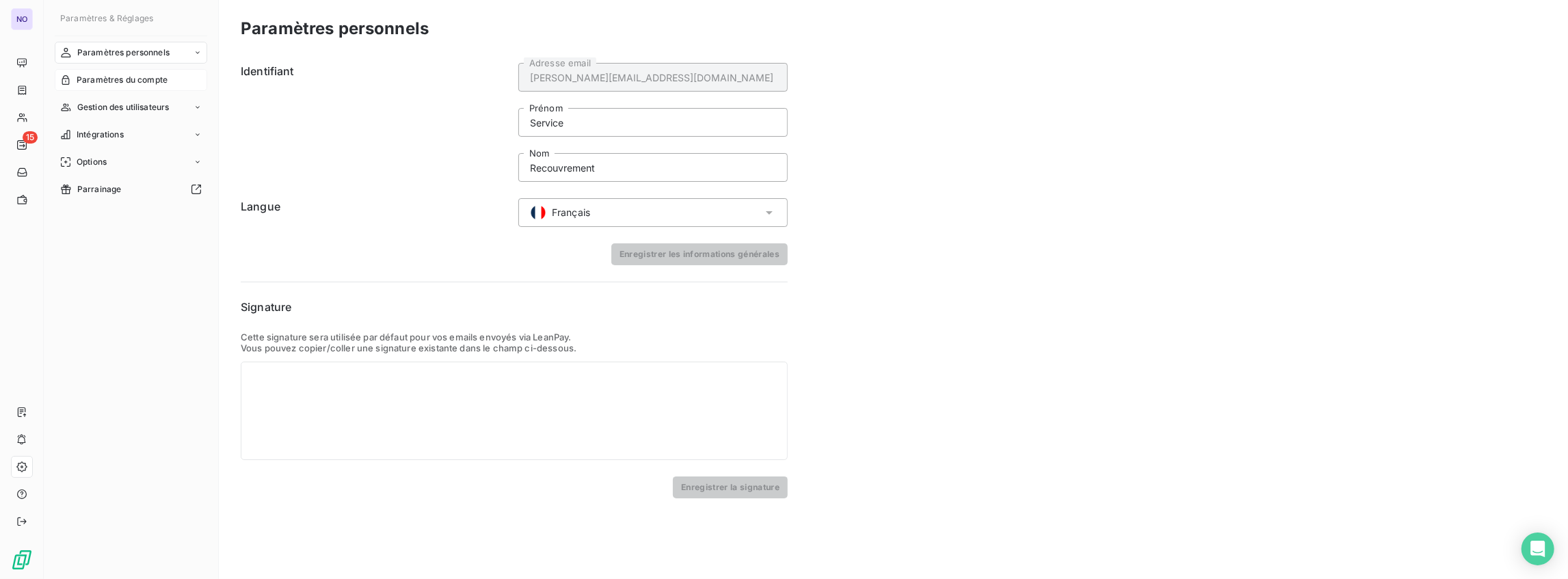
click at [99, 77] on span "Paramètres du compte" at bounding box center [122, 79] width 91 height 12
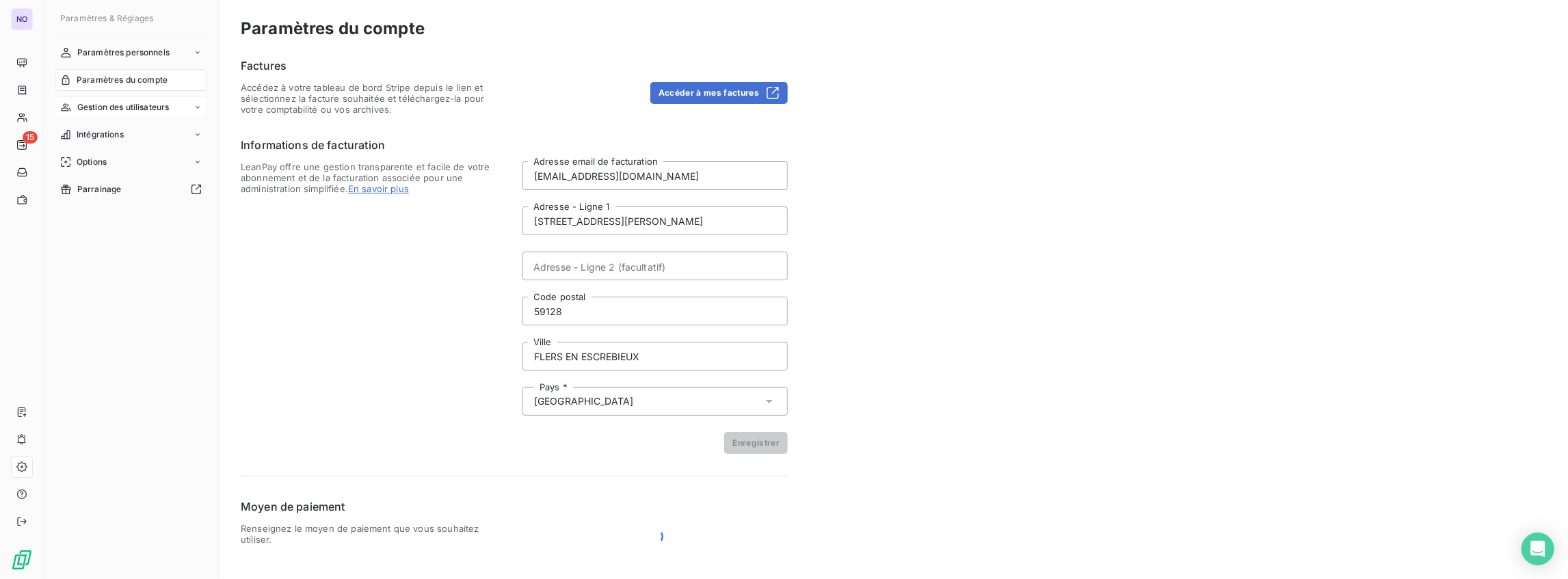
click at [96, 97] on div "Gestion des utilisateurs" at bounding box center [130, 107] width 152 height 22
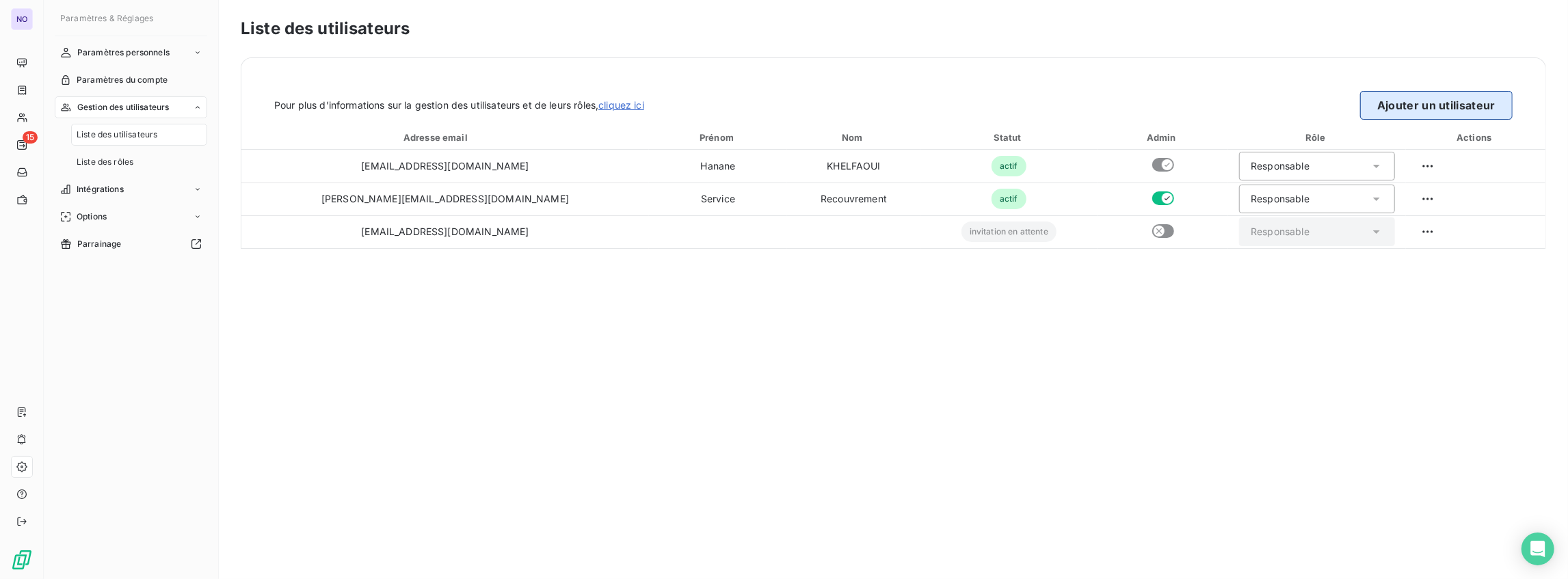
click at [1426, 100] on button "Ajouter un utilisateur" at bounding box center [1436, 105] width 152 height 29
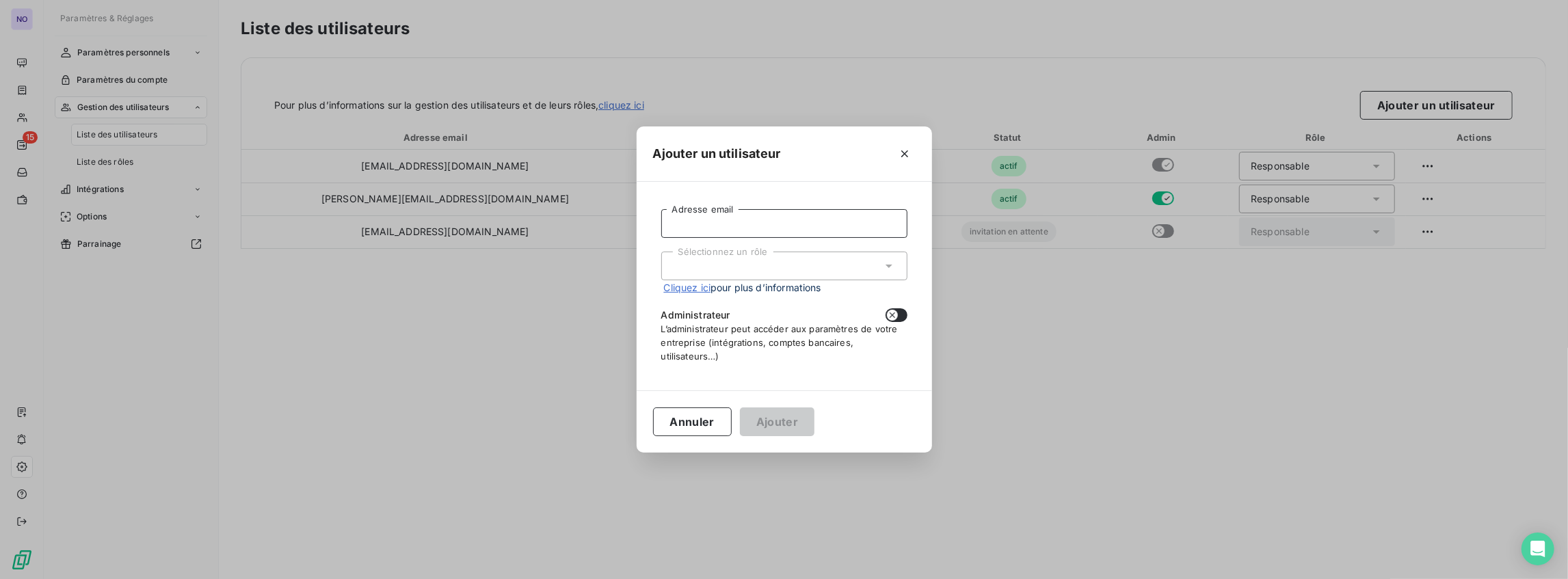
click at [786, 224] on input "Adresse email" at bounding box center [784, 223] width 246 height 29
paste input "[PERSON_NAME][EMAIL_ADDRESS][PERSON_NAME][DOMAIN_NAME]"
type input "[PERSON_NAME][EMAIL_ADDRESS][PERSON_NAME][DOMAIN_NAME]"
click at [829, 259] on div "Sélectionnez un rôle" at bounding box center [784, 266] width 246 height 29
click at [751, 298] on li "Responsable" at bounding box center [784, 295] width 246 height 24
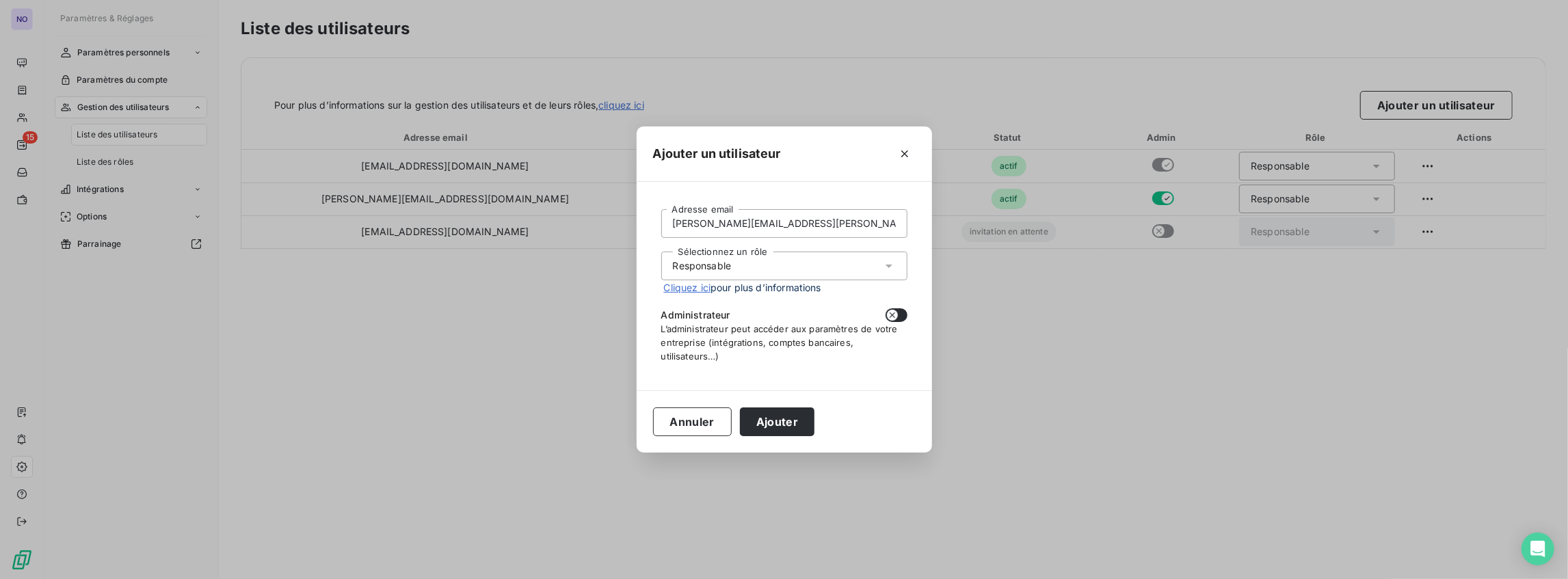
click at [887, 308] on form "[PERSON_NAME][EMAIL_ADDRESS][PERSON_NAME][DOMAIN_NAME] Adresse email Sélectionn…" at bounding box center [784, 286] width 246 height 154
click at [888, 309] on button "button" at bounding box center [897, 315] width 22 height 14
checkbox input "true"
click at [756, 419] on button "Ajouter" at bounding box center [777, 422] width 74 height 29
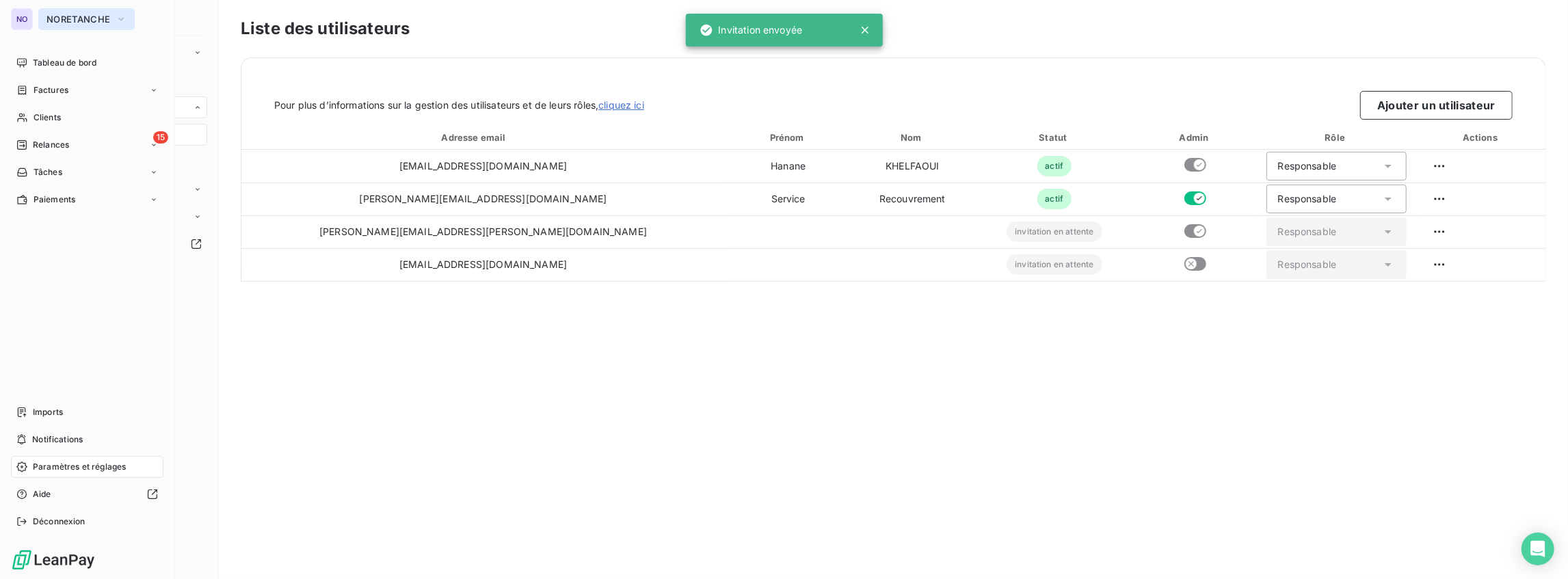
click at [86, 17] on span "NORETANCHE" at bounding box center [78, 19] width 64 height 11
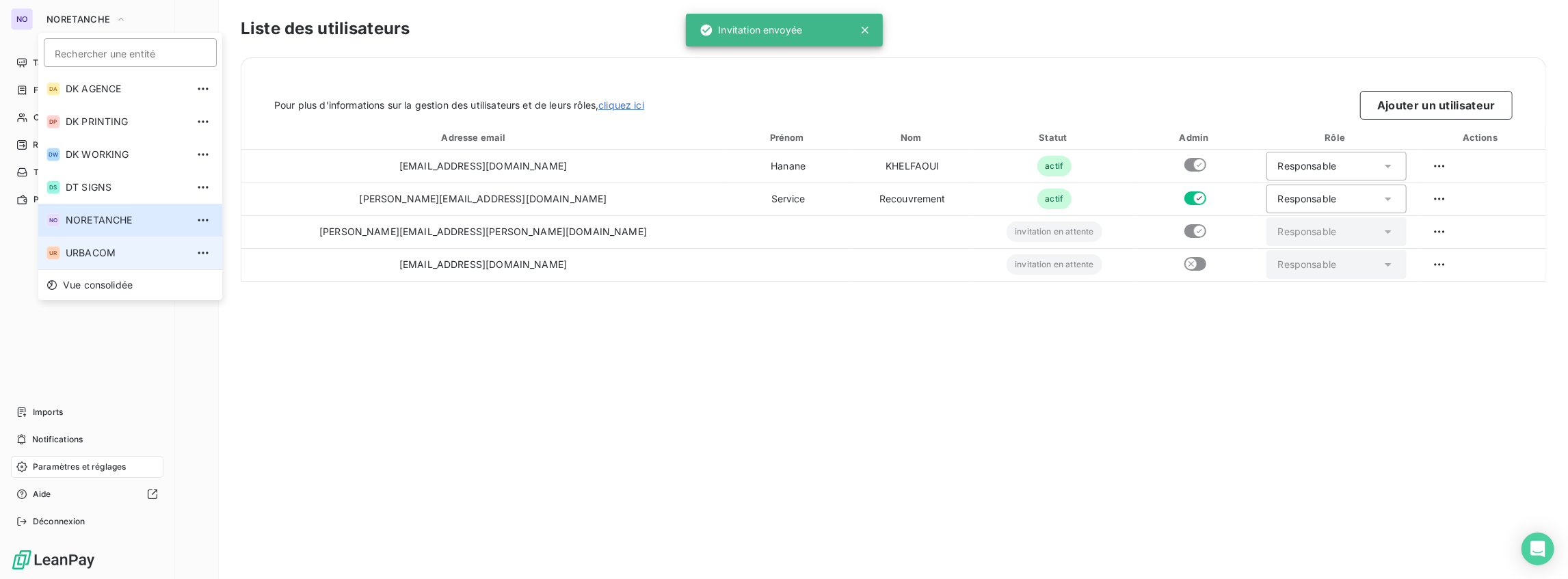
click at [110, 245] on li "UR URBACOM" at bounding box center [130, 253] width 184 height 33
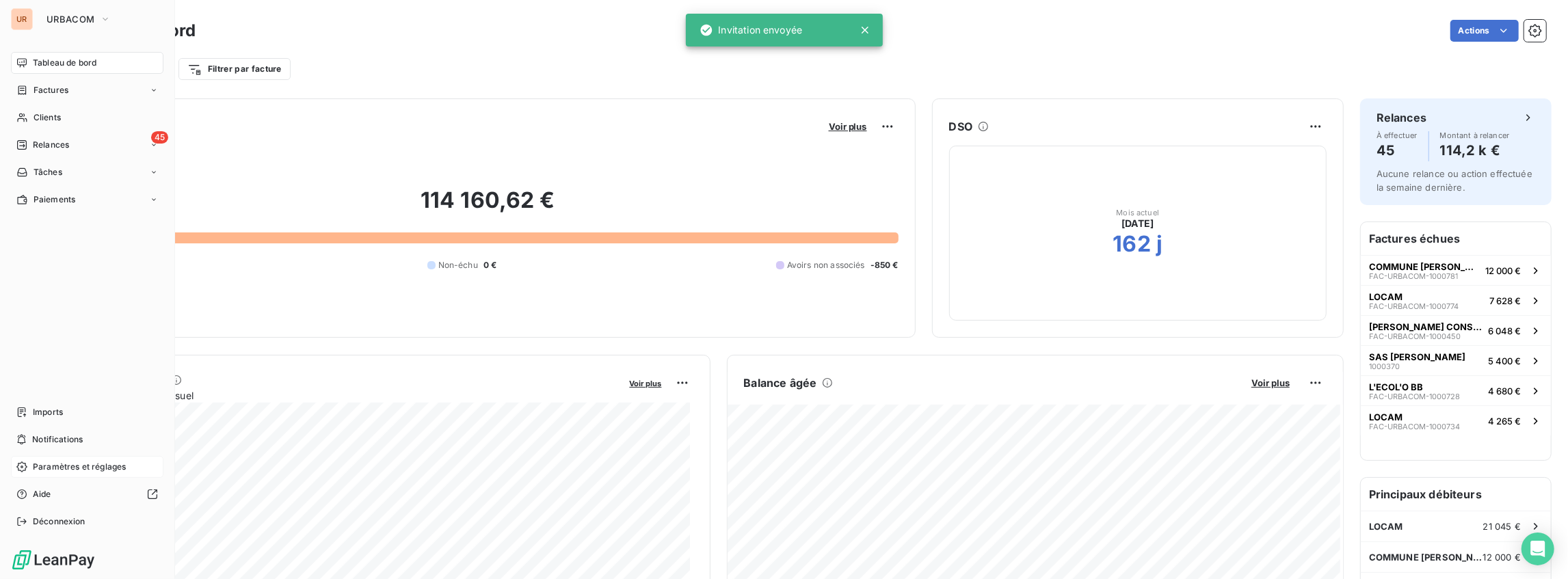
click at [87, 461] on span "Paramètres et réglages" at bounding box center [79, 467] width 93 height 12
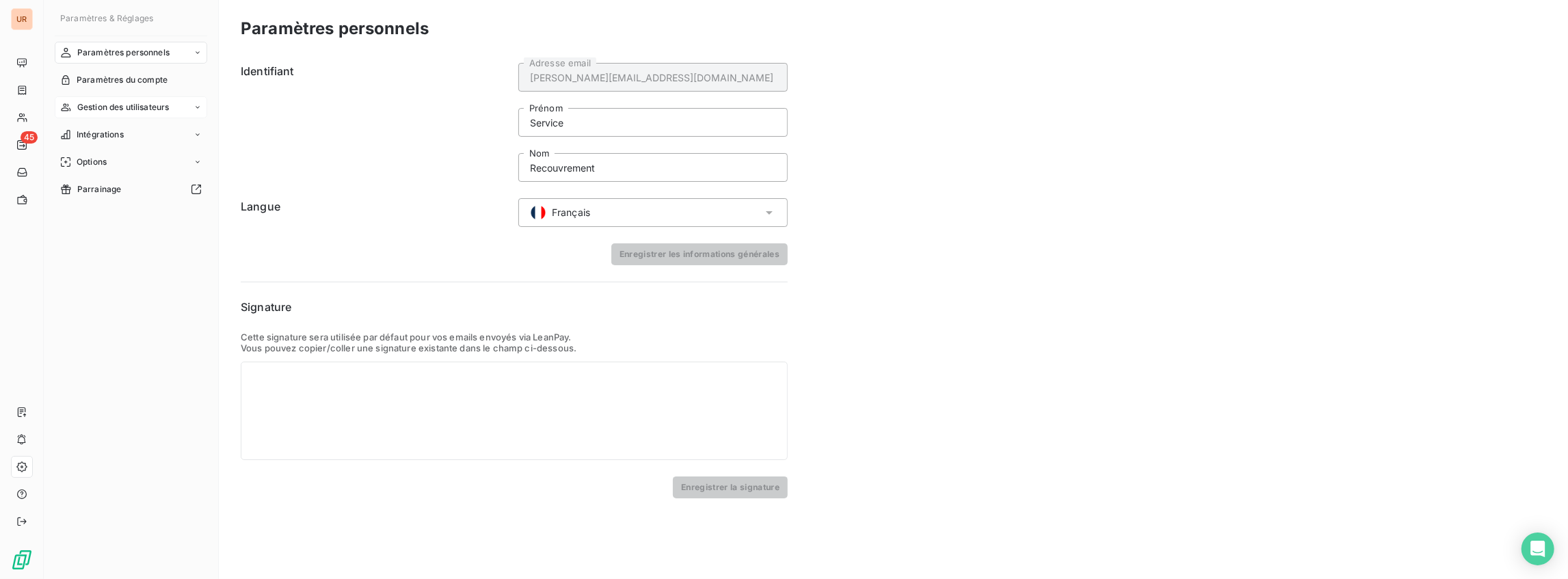
click at [102, 108] on span "Gestion des utilisateurs" at bounding box center [123, 107] width 92 height 12
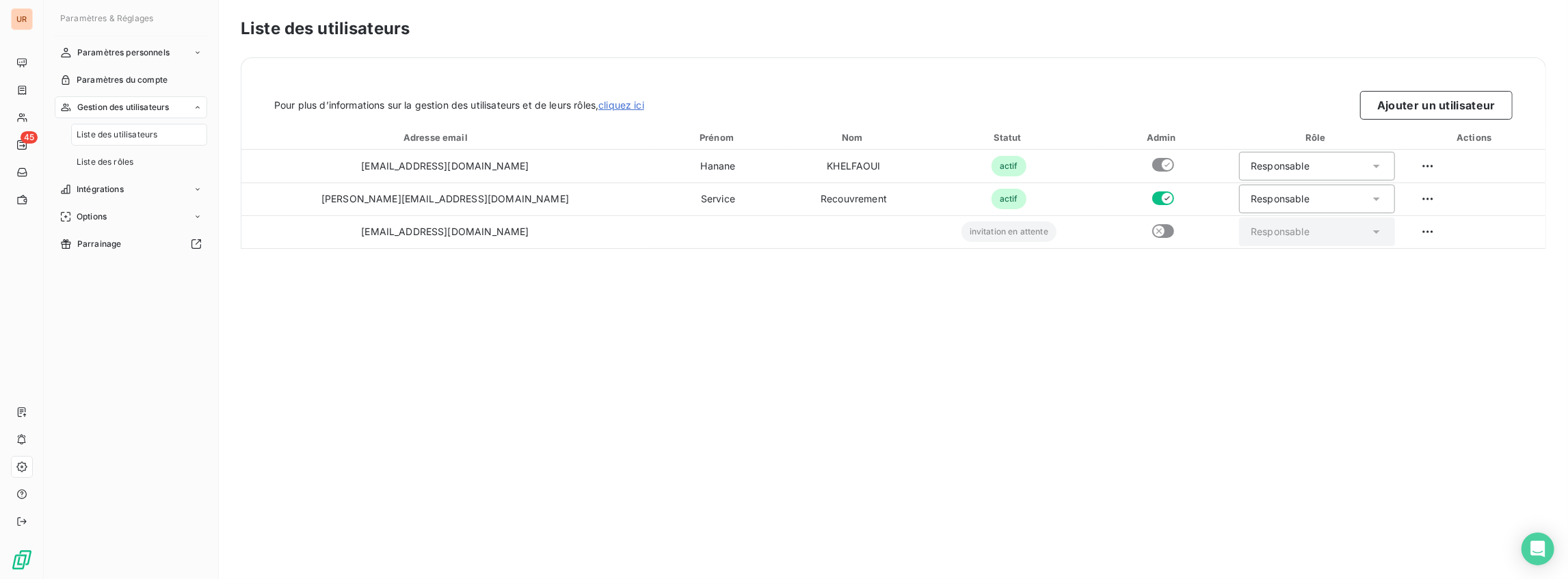
click at [129, 129] on span "Liste des utilisateurs" at bounding box center [117, 135] width 81 height 12
click at [1439, 98] on button "Ajouter un utilisateur" at bounding box center [1436, 105] width 152 height 29
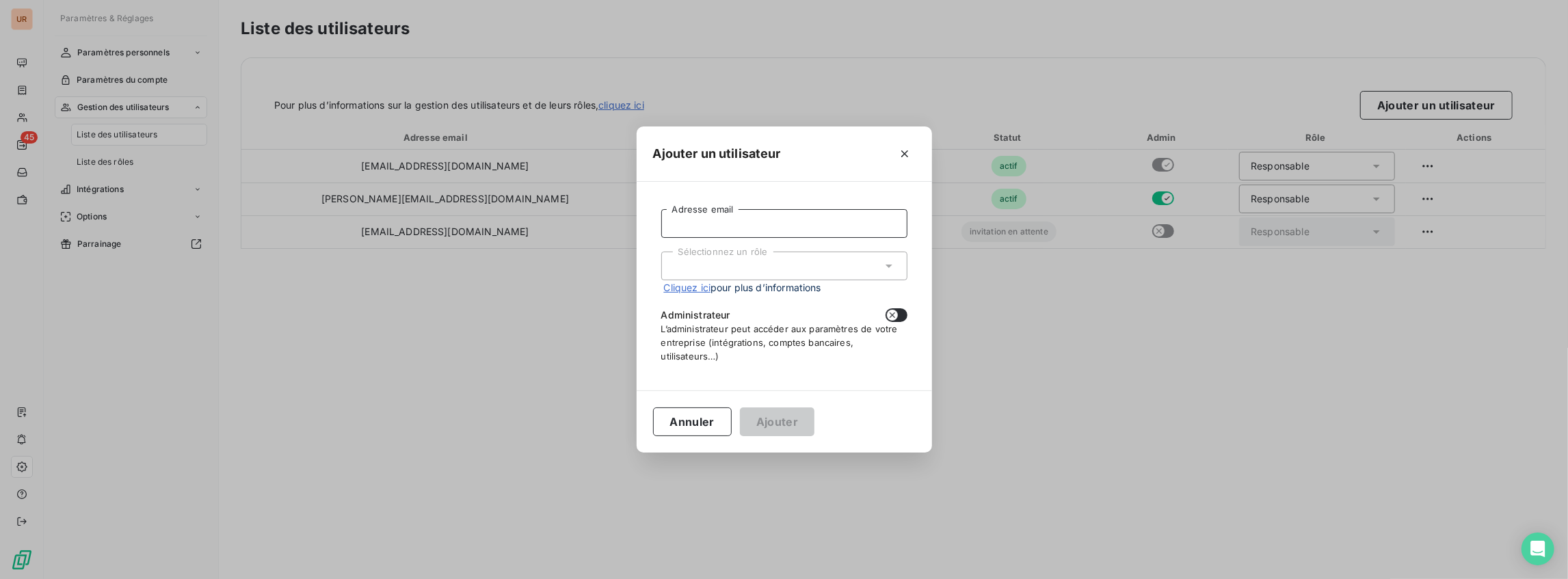
click at [842, 222] on input "Adresse email" at bounding box center [784, 223] width 246 height 29
paste input "[PERSON_NAME][EMAIL_ADDRESS][PERSON_NAME][DOMAIN_NAME]"
type input "[PERSON_NAME][EMAIL_ADDRESS][PERSON_NAME][DOMAIN_NAME]"
click at [815, 261] on div "Sélectionnez un rôle" at bounding box center [784, 266] width 246 height 29
click at [762, 293] on li "Responsable" at bounding box center [784, 295] width 246 height 24
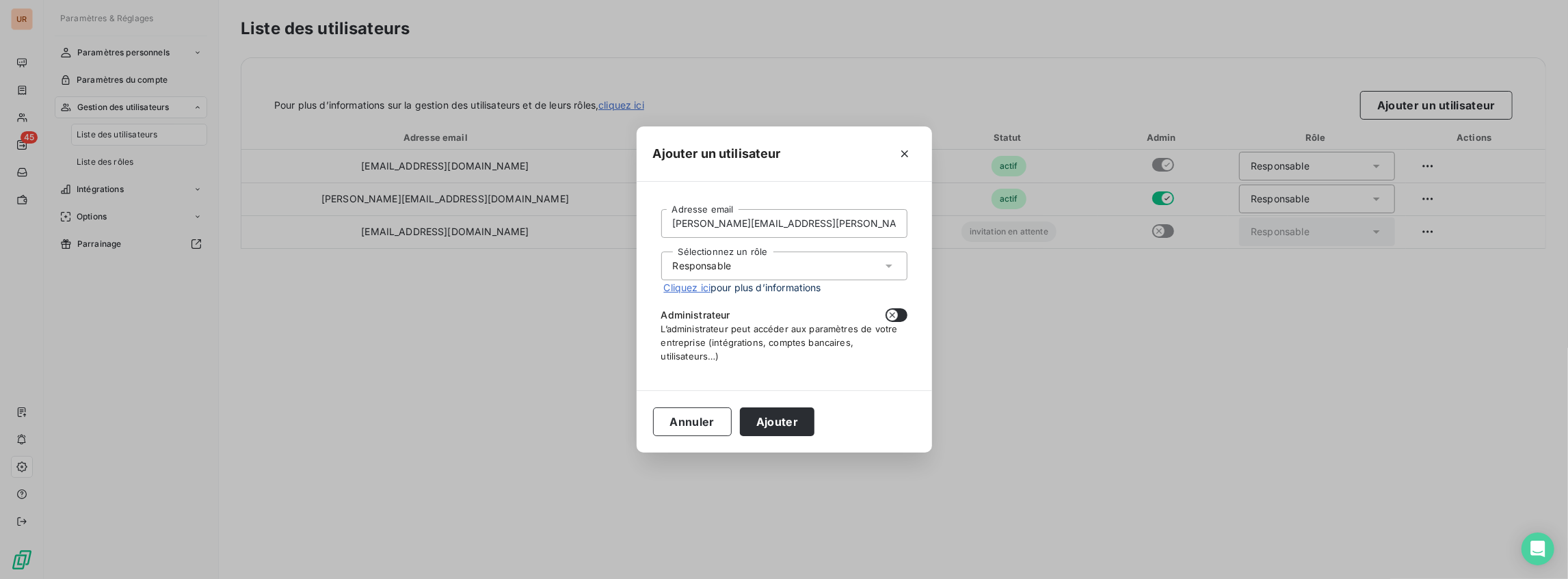
click at [888, 317] on icon "button" at bounding box center [892, 315] width 11 height 11
checkbox input "true"
click at [780, 416] on button "Ajouter" at bounding box center [777, 422] width 74 height 29
